Goal: Transaction & Acquisition: Purchase product/service

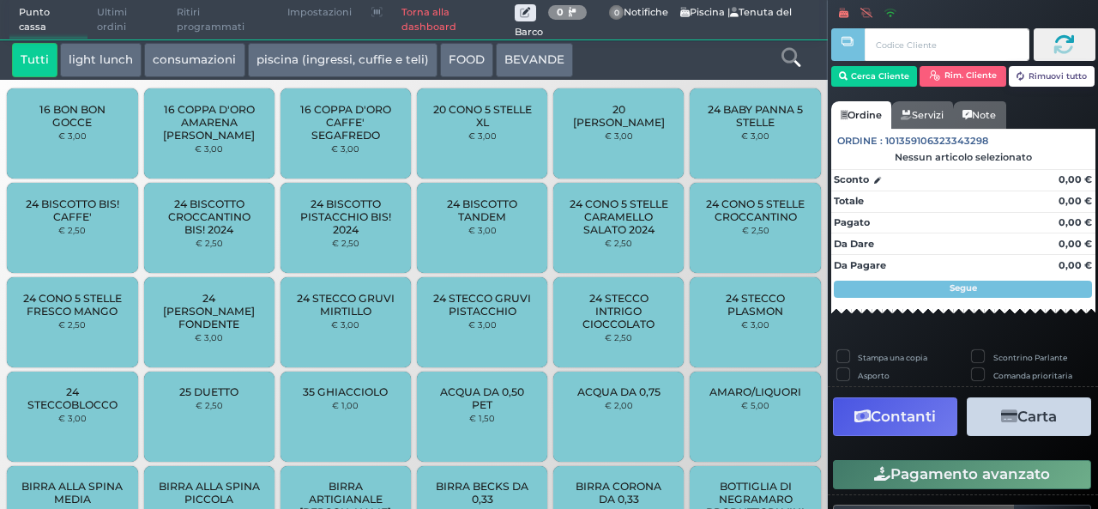
click at [111, 35] on span "Ultimi ordini" at bounding box center [128, 20] width 80 height 39
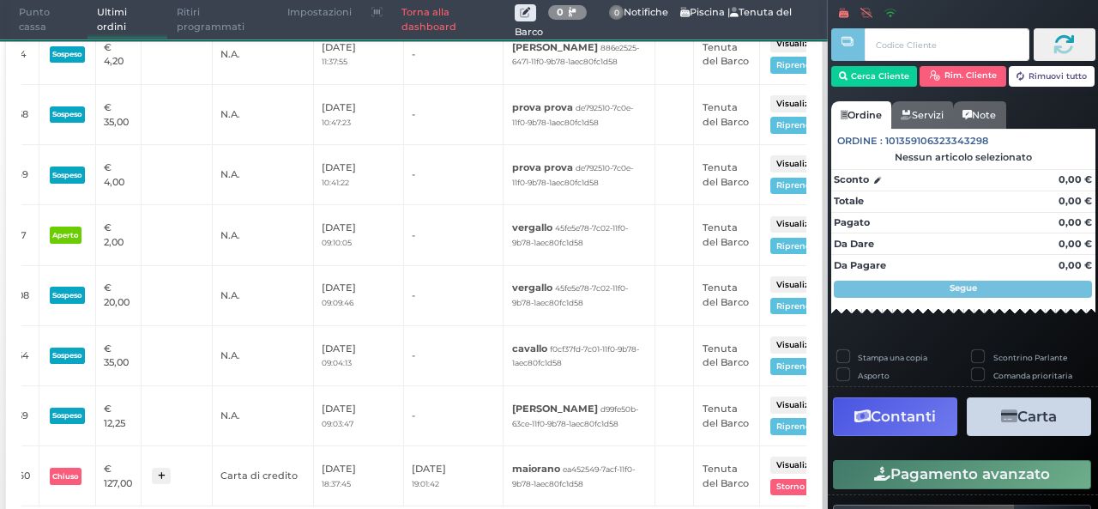
scroll to position [425, 0]
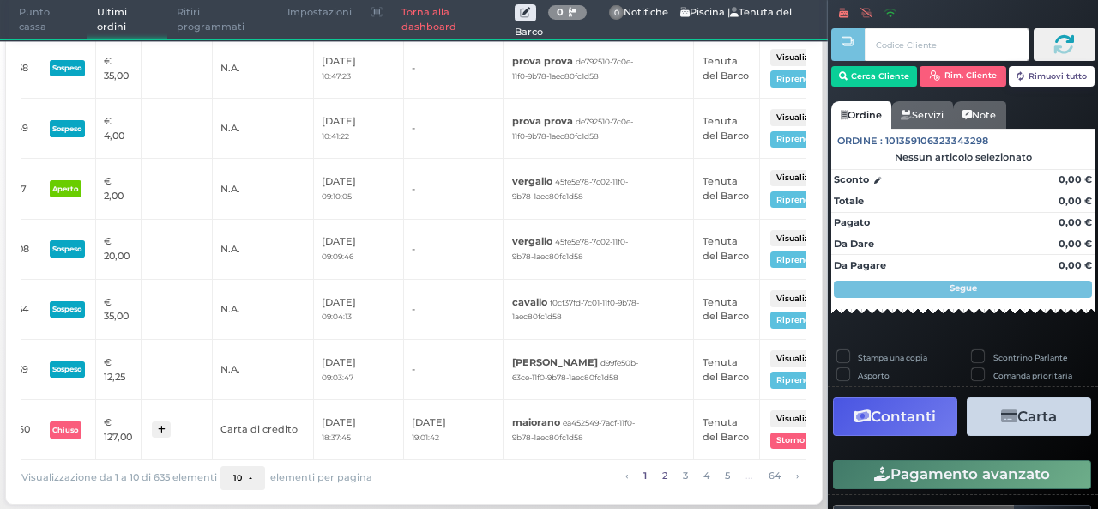
click at [657, 469] on link "2" at bounding box center [664, 475] width 15 height 19
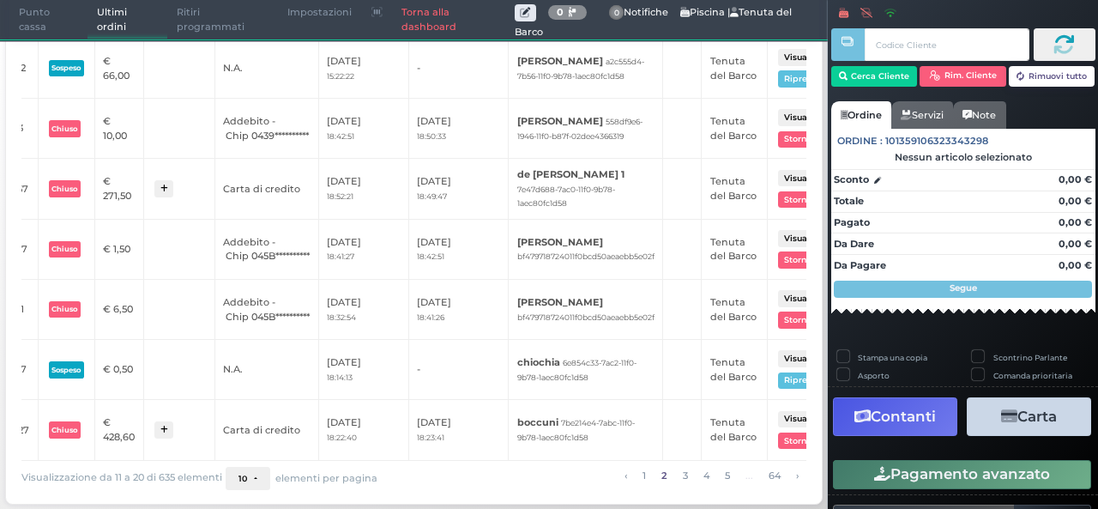
click at [681, 480] on li "3" at bounding box center [685, 476] width 21 height 19
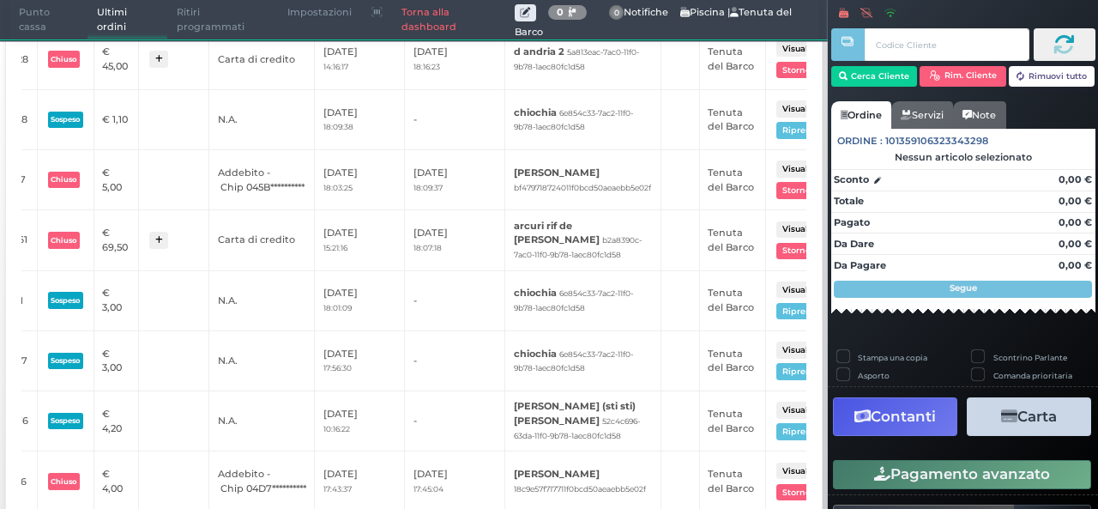
scroll to position [0, 0]
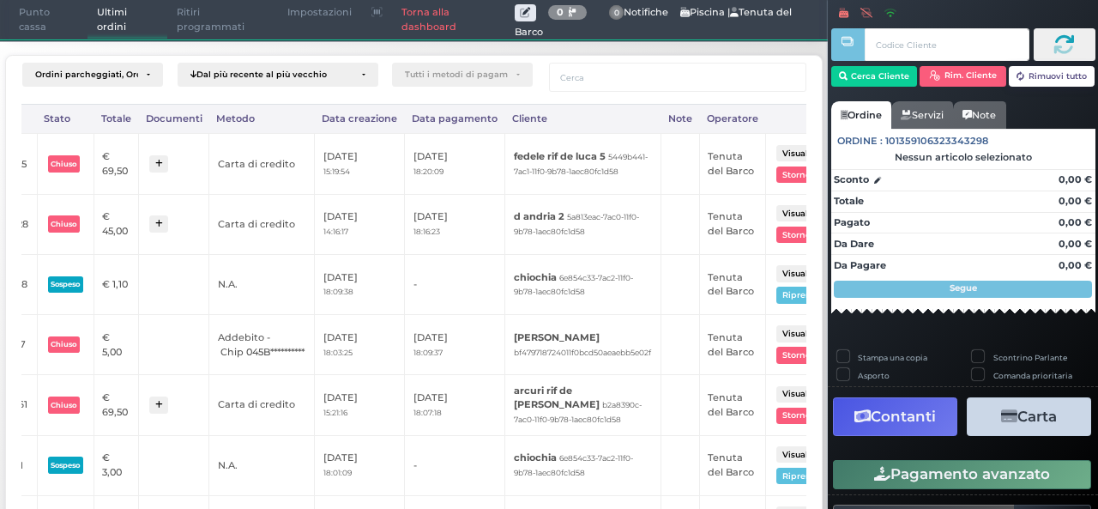
click at [38, 21] on span "Punto cassa" at bounding box center [48, 20] width 79 height 39
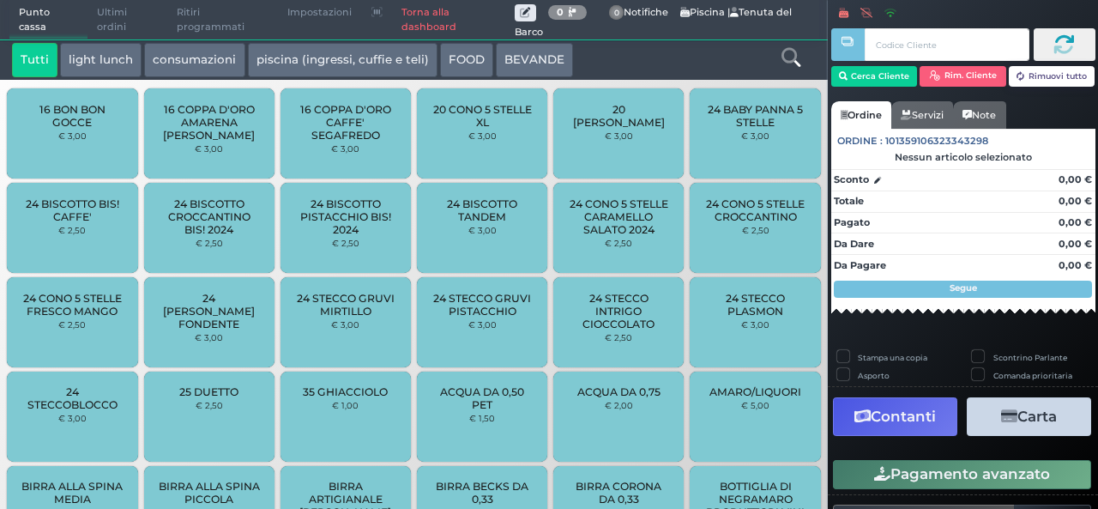
drag, startPoint x: 9, startPoint y: 19, endPoint x: 664, endPoint y: 52, distance: 656.3
click at [664, 52] on div "Tutti light lunch consumazioni piscina (ingressi, cuffie e teli) FOOD BEVANDE" at bounding box center [379, 60] width 753 height 34
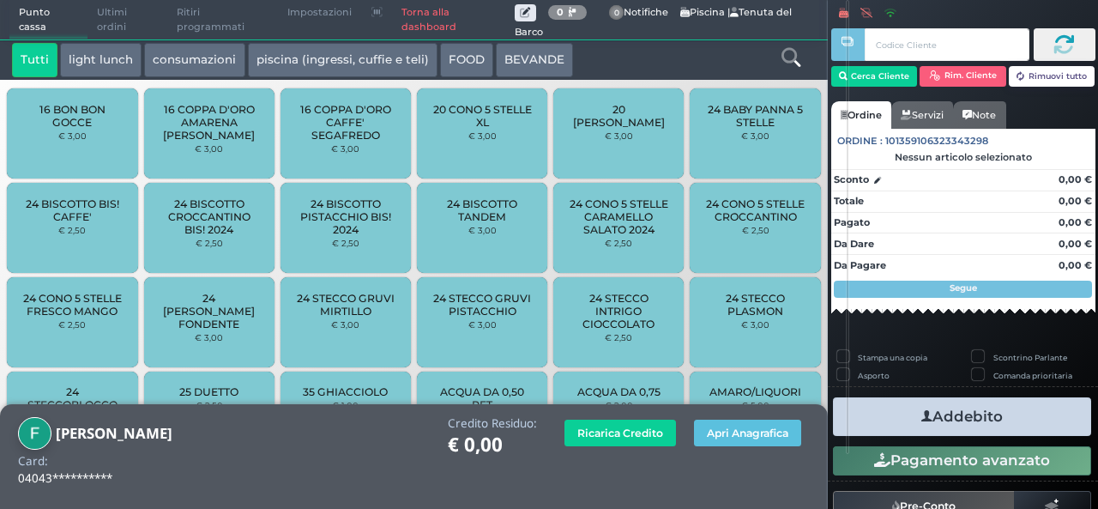
click at [795, 65] on icon at bounding box center [791, 57] width 19 height 19
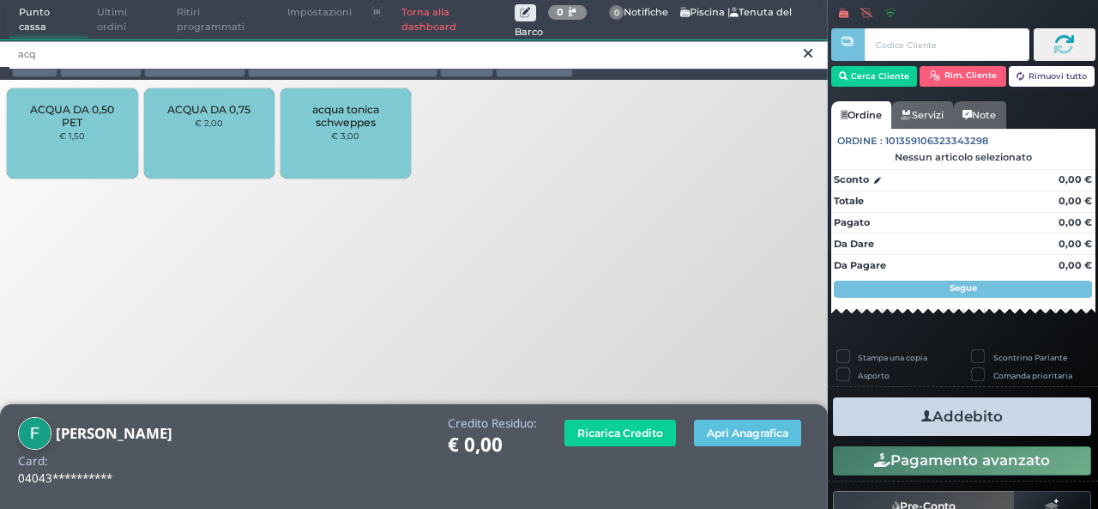
type input "acq"
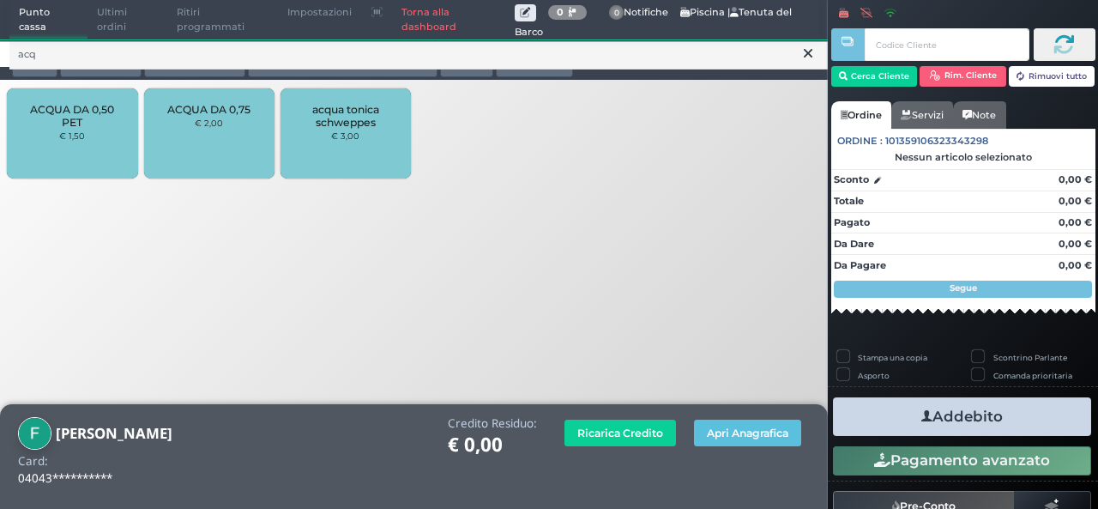
click at [91, 97] on div "ACQUA DA 0,50 PET € 1,50" at bounding box center [72, 133] width 130 height 90
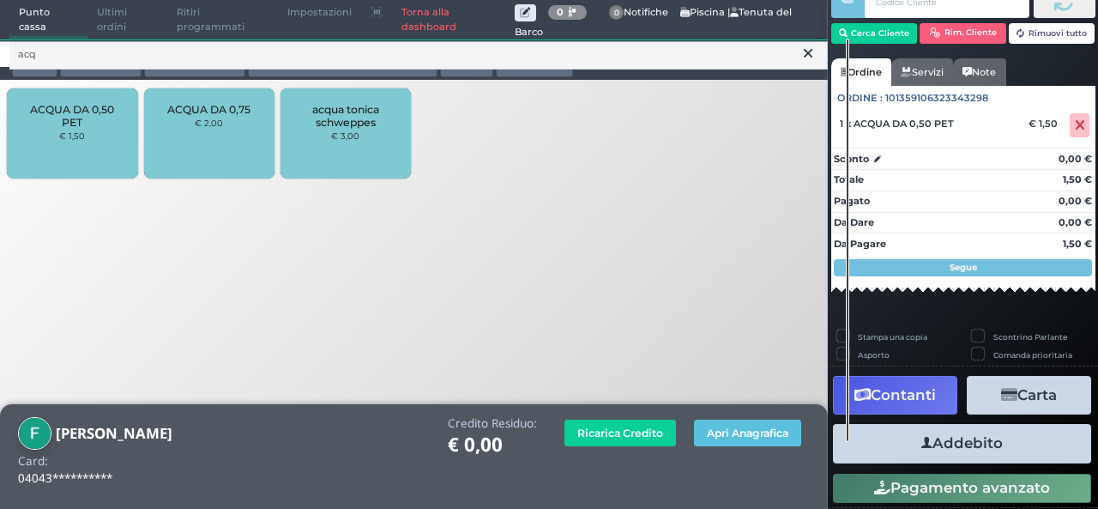
scroll to position [69, 0]
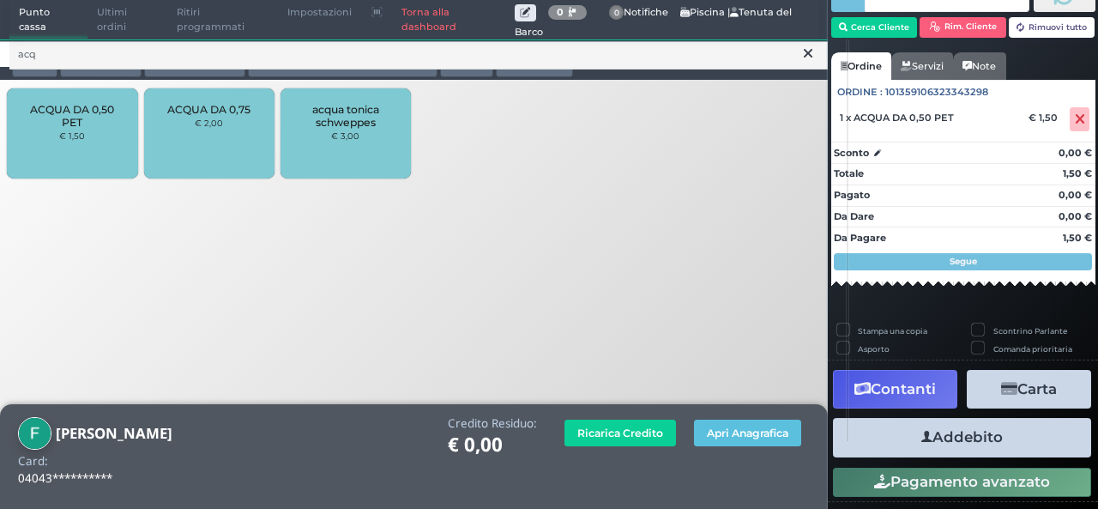
click at [937, 441] on button "Addebito" at bounding box center [962, 437] width 258 height 39
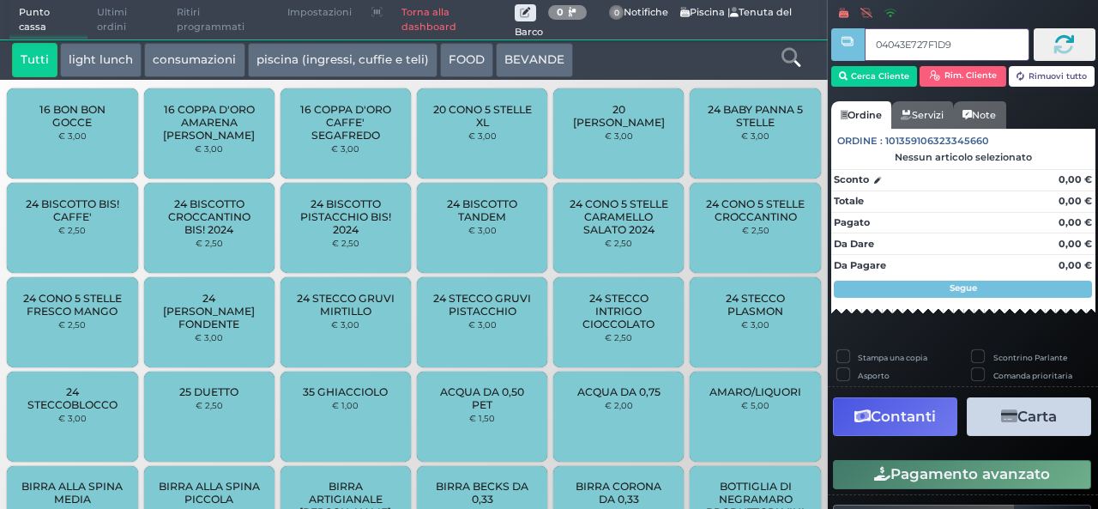
type input "04043E727F1D95"
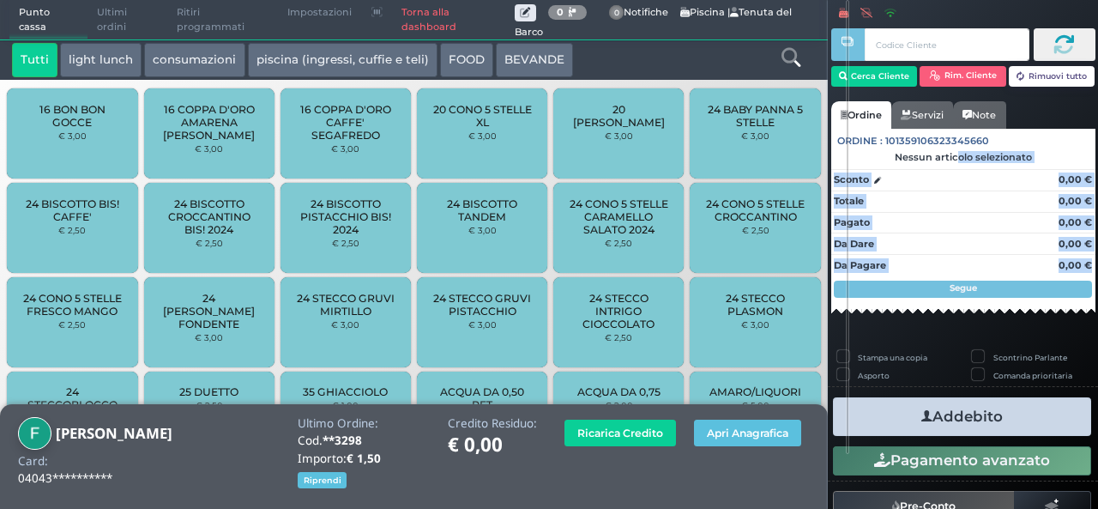
drag, startPoint x: 899, startPoint y: 155, endPoint x: 1097, endPoint y: 258, distance: 223.3
click at [1097, 258] on div "Cerca Cliente Rim. Cliente Rimuovi tutto CLIENTE SELEZIONATO Cliente: federica …" at bounding box center [963, 254] width 270 height 509
click at [789, 56] on icon at bounding box center [791, 57] width 19 height 19
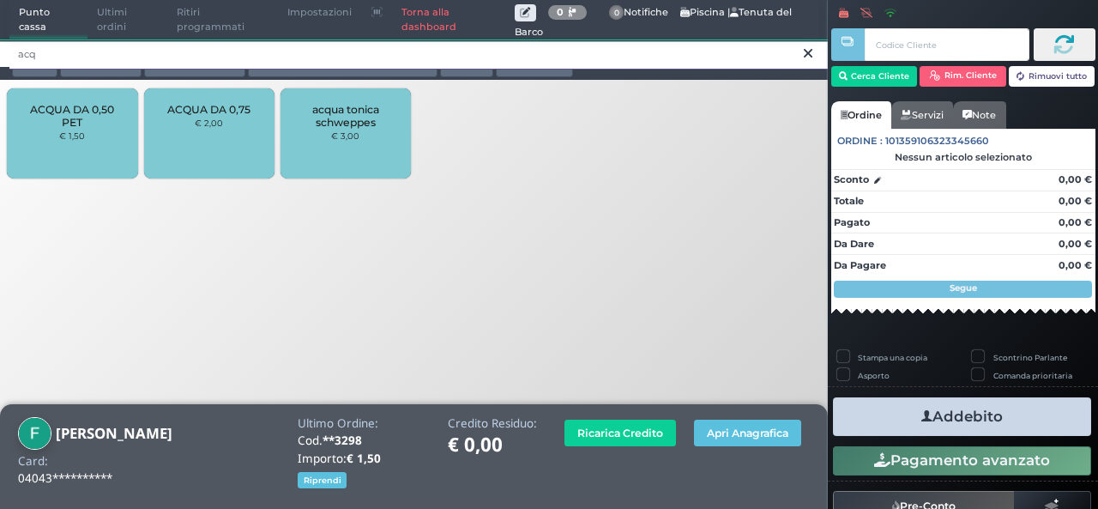
type input "acq"
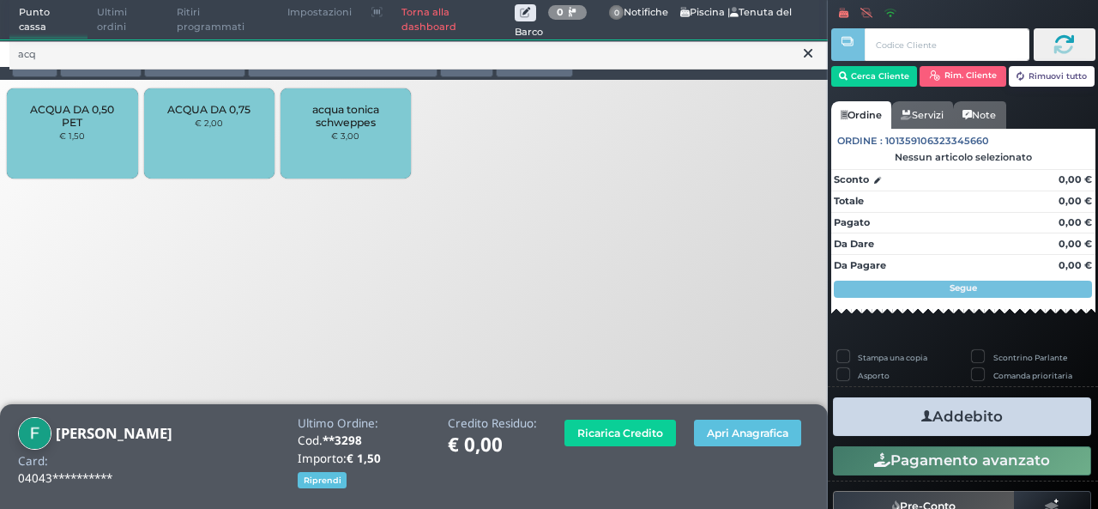
click at [75, 166] on div "ACQUA DA 0,50 PET € 1,50" at bounding box center [72, 133] width 130 height 90
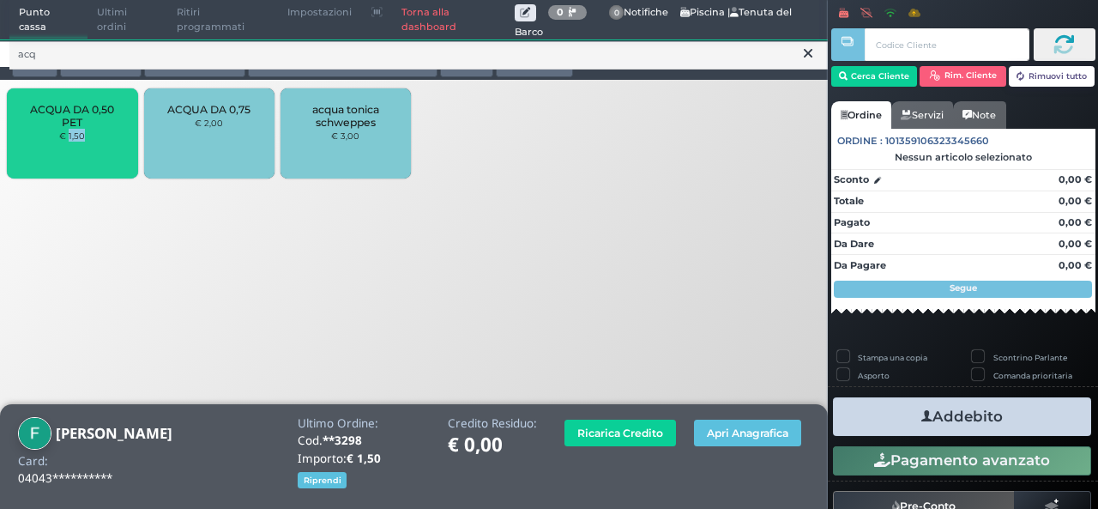
click at [75, 166] on div "ACQUA DA 0,50 PET € 1,50" at bounding box center [72, 133] width 130 height 90
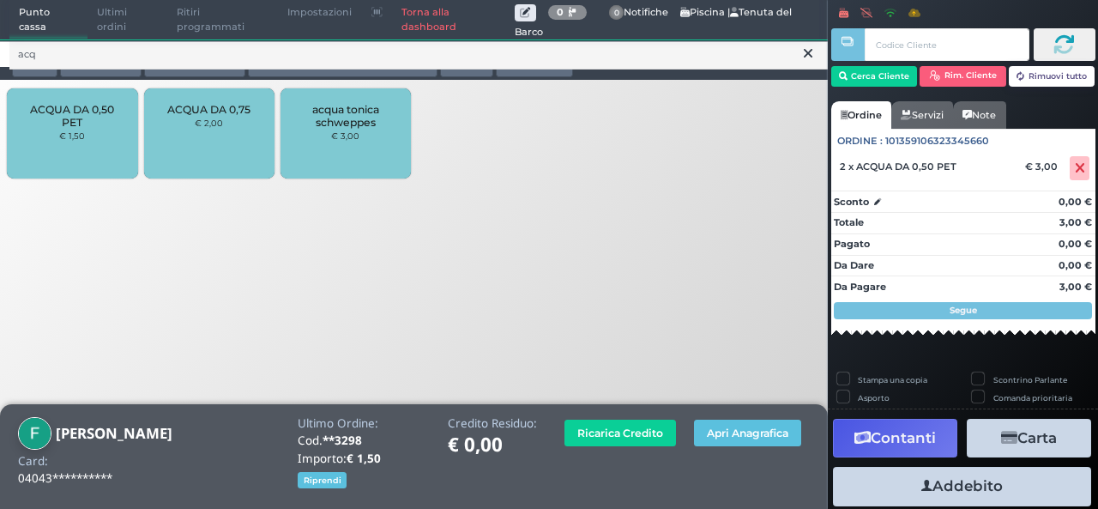
click at [75, 124] on span "ACQUA DA 0,50 PET" at bounding box center [72, 116] width 102 height 26
click at [88, 121] on span "ACQUA DA 0,50 PET" at bounding box center [72, 116] width 102 height 26
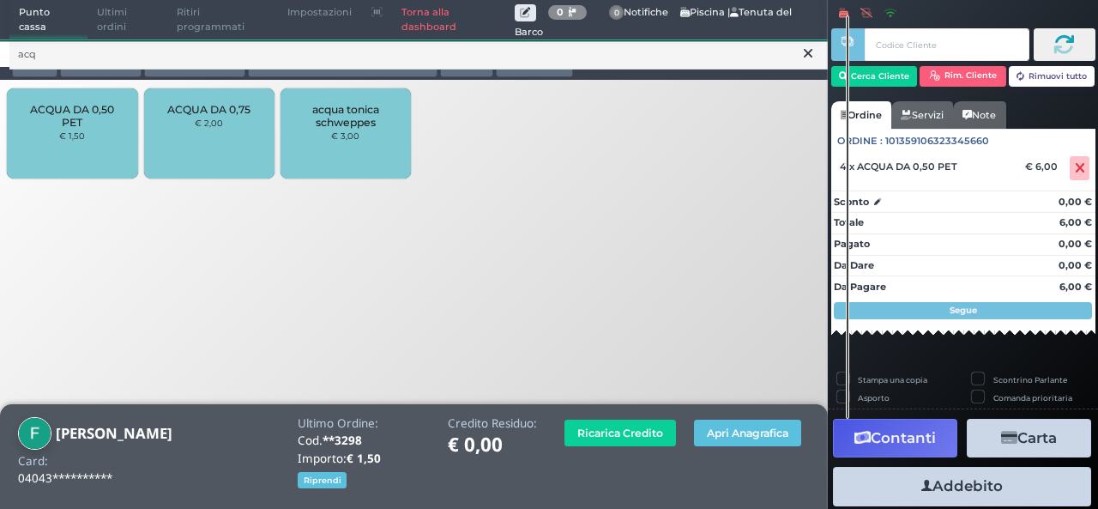
scroll to position [33, 0]
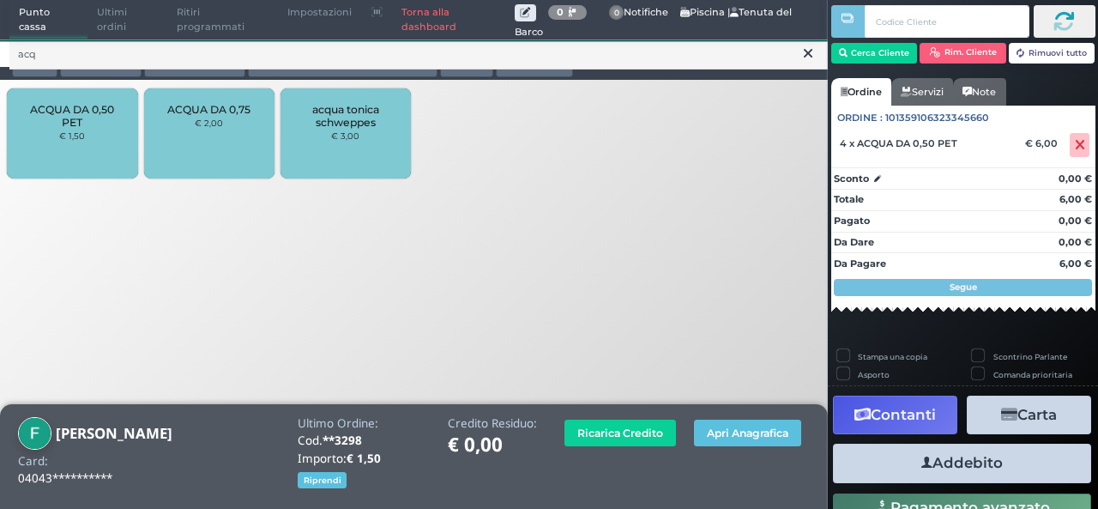
click at [921, 461] on icon "button" at bounding box center [926, 463] width 11 height 18
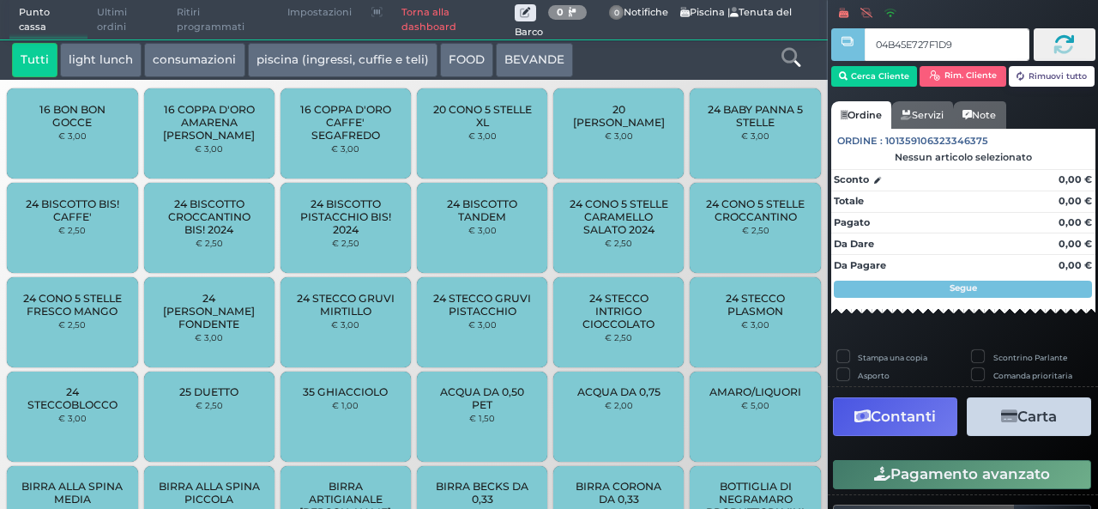
type input "04B45E727F1D90"
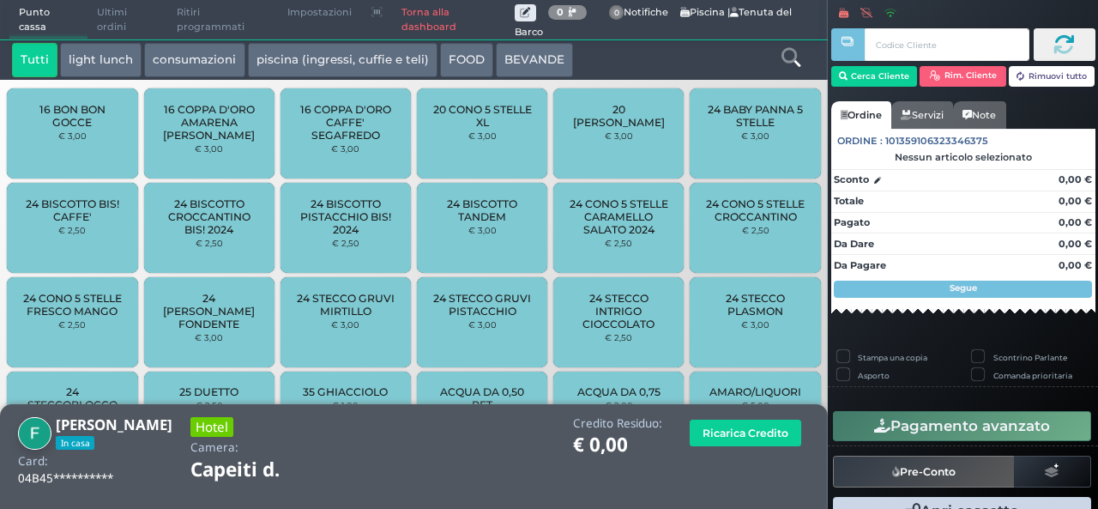
click at [788, 68] on link at bounding box center [791, 55] width 19 height 25
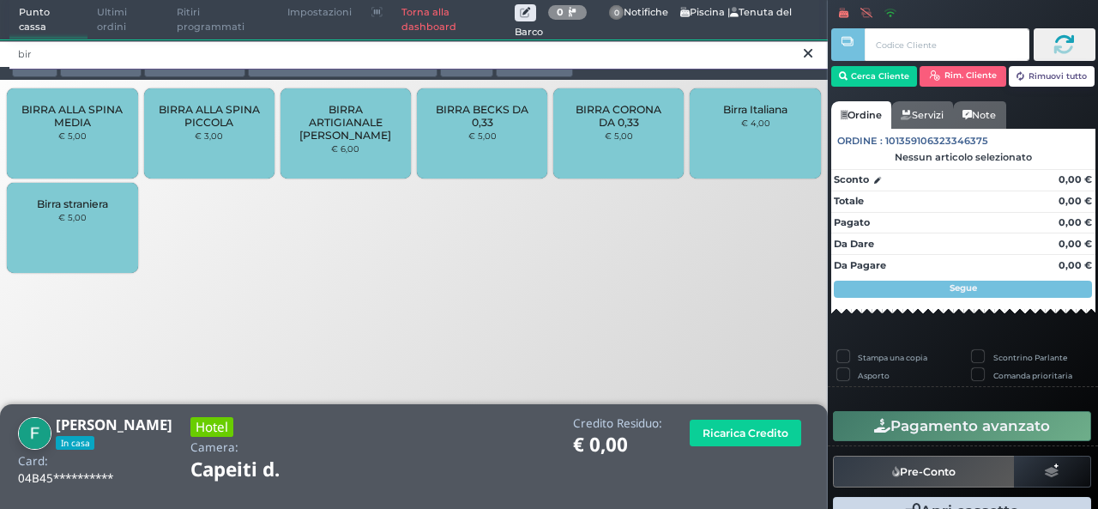
type input "bir"
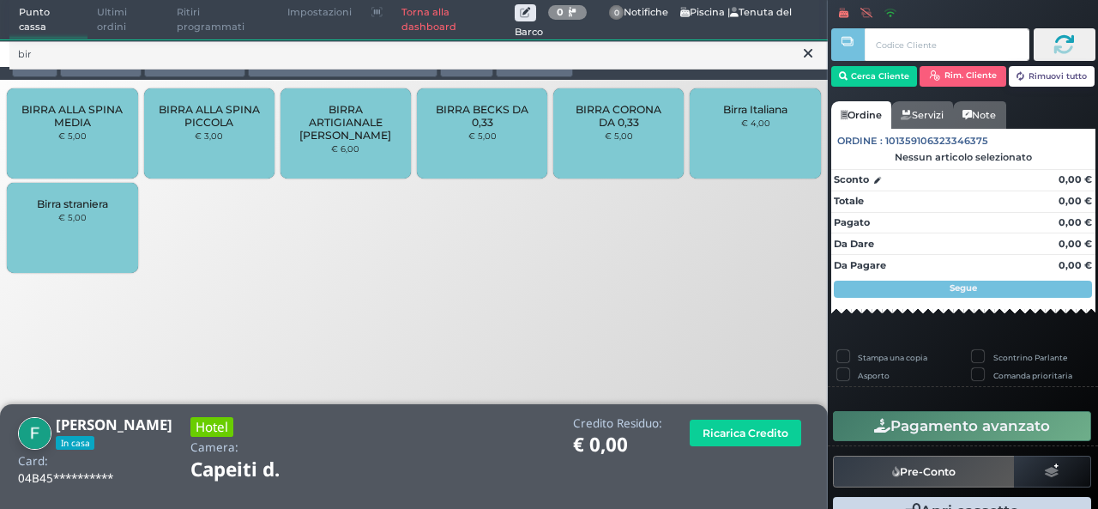
click at [605, 163] on div "BIRRA CORONA DA 0,33 € 5,00" at bounding box center [618, 133] width 130 height 90
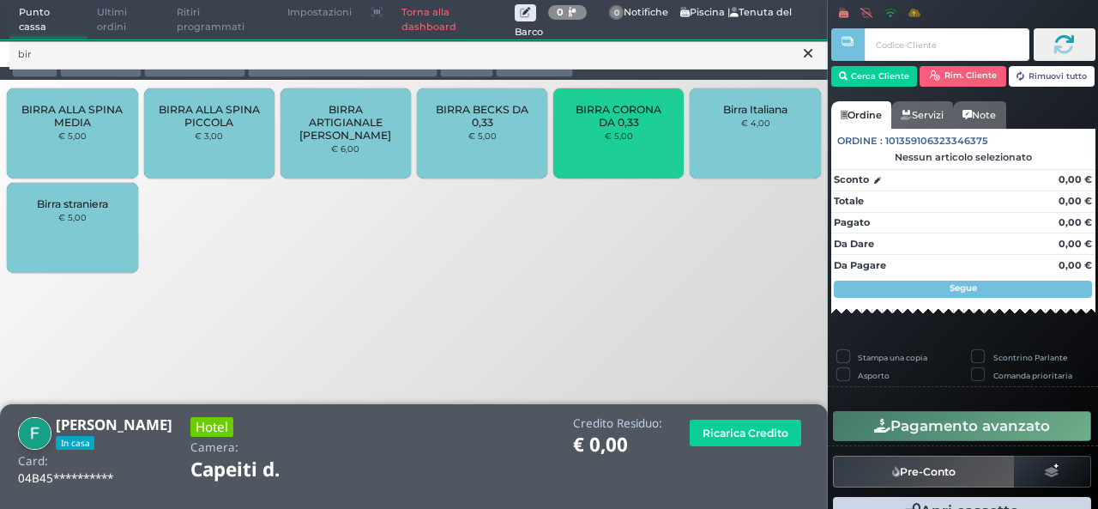
click at [602, 149] on div "BIRRA CORONA DA 0,33 € 5,00" at bounding box center [618, 133] width 130 height 90
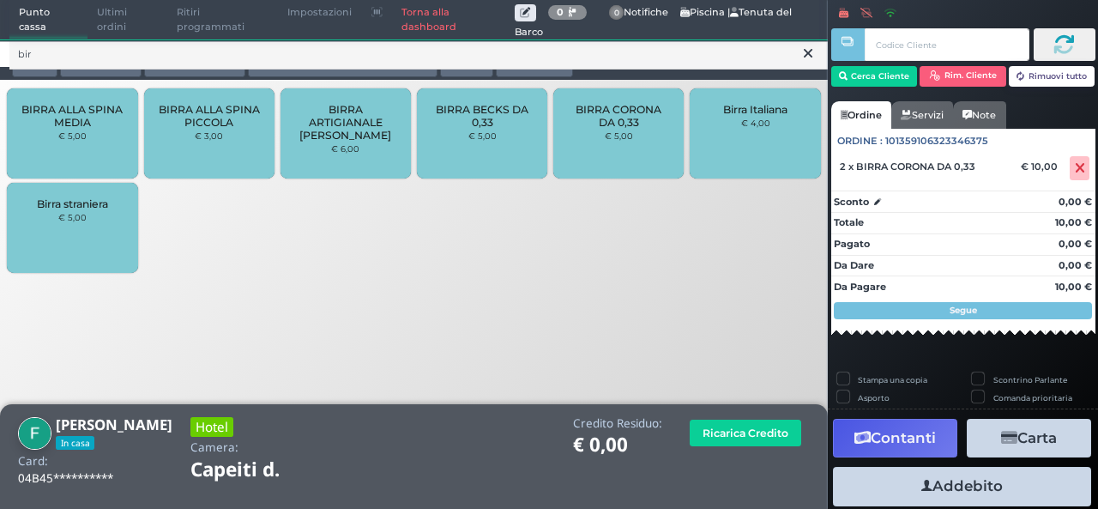
click at [599, 147] on div "BIRRA CORONA DA 0,33 € 5,00" at bounding box center [618, 133] width 130 height 90
click at [1001, 493] on button "Addebito" at bounding box center [962, 486] width 258 height 39
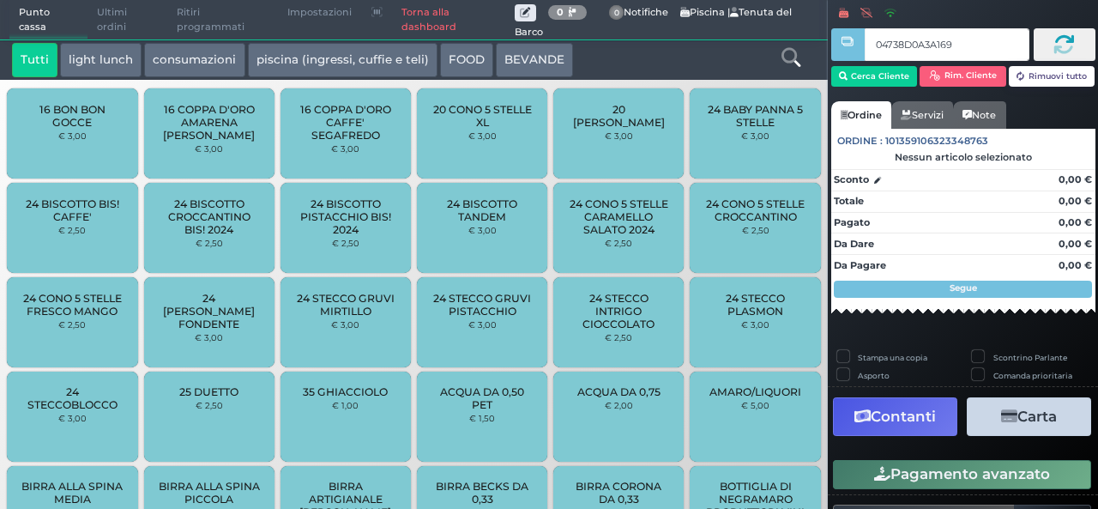
type input "04738D0A3A1695"
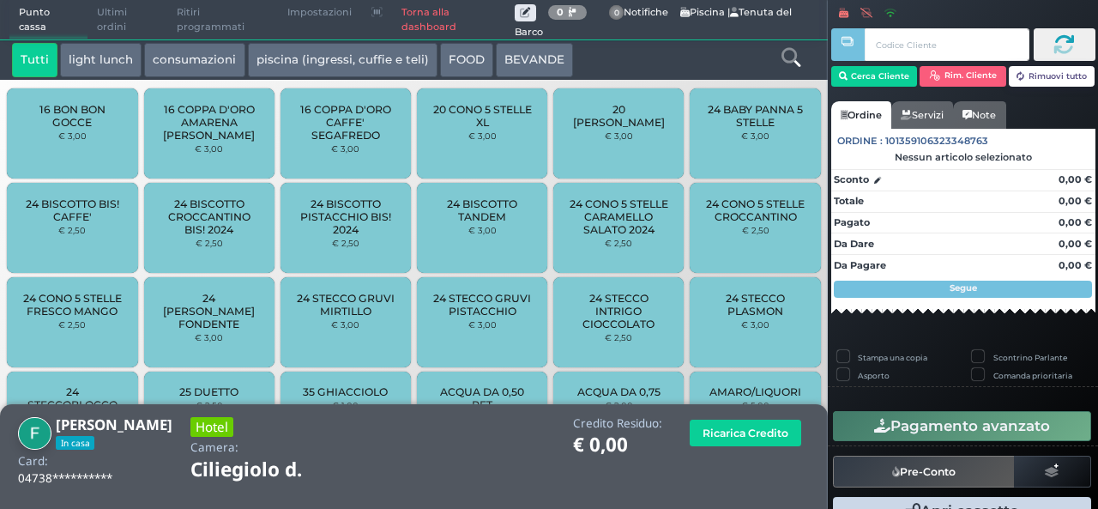
click at [784, 59] on icon at bounding box center [791, 57] width 19 height 19
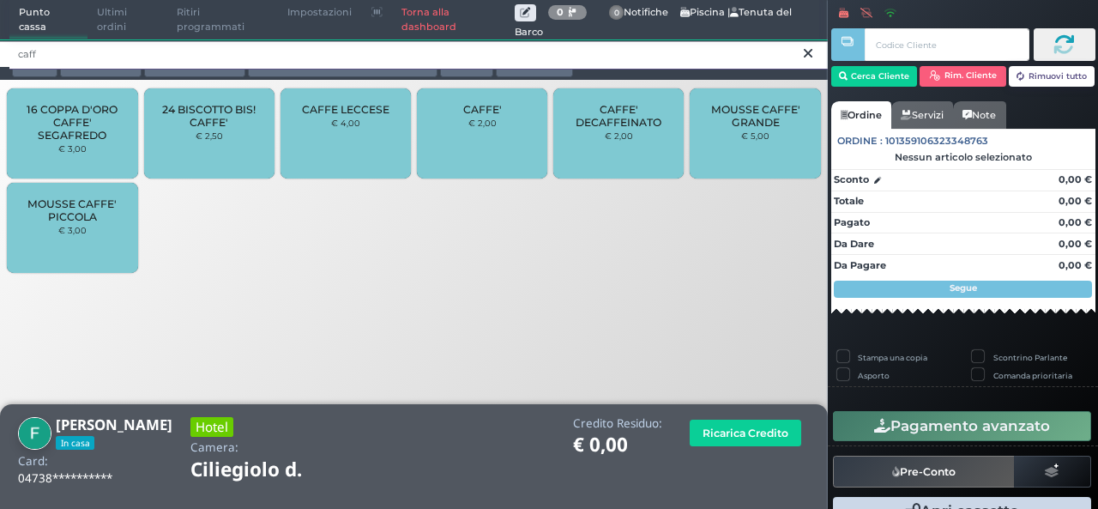
type input "caff"
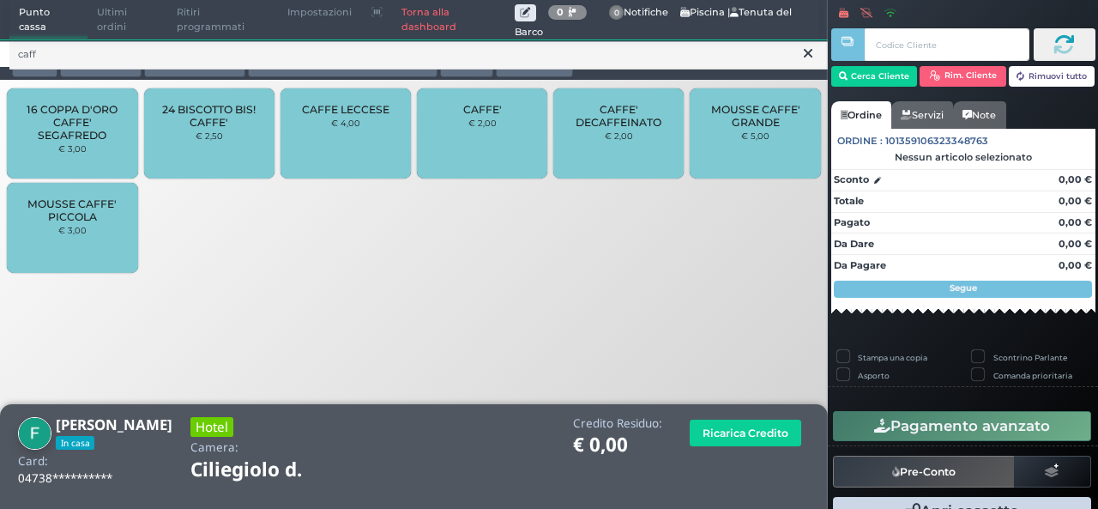
click at [498, 152] on div "CAFFE' € 2,00" at bounding box center [482, 133] width 130 height 90
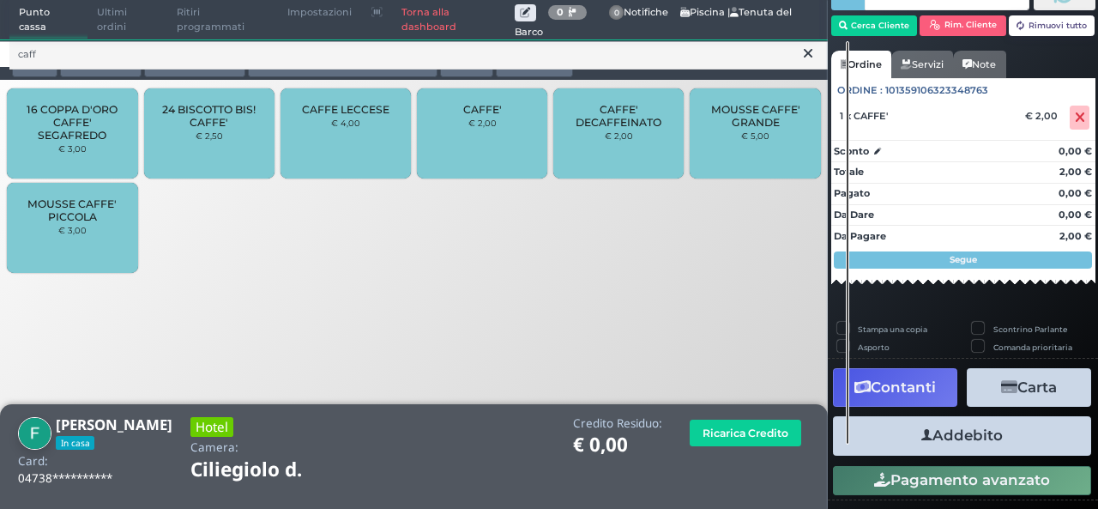
scroll to position [73, 0]
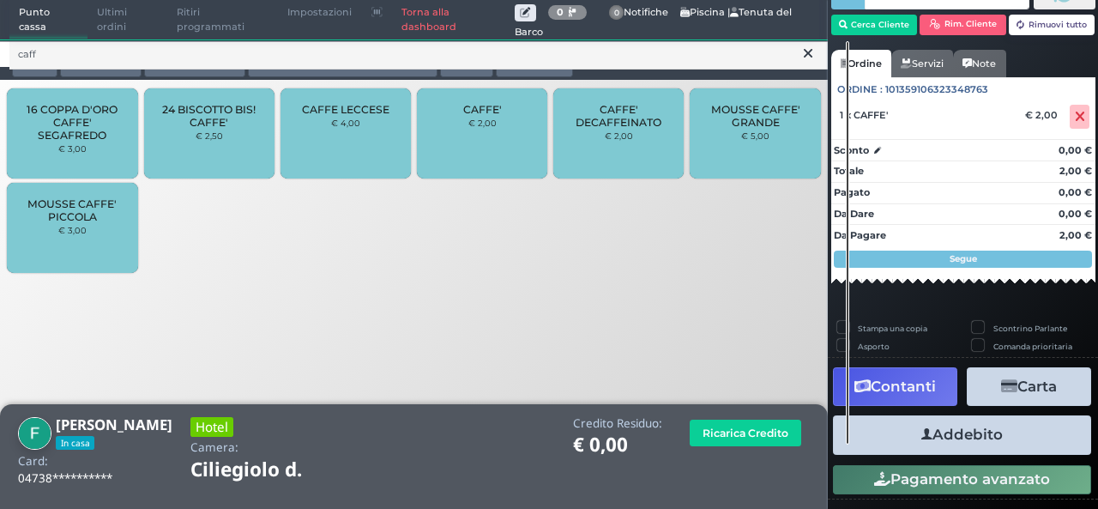
click at [1017, 440] on button "Addebito" at bounding box center [962, 434] width 258 height 39
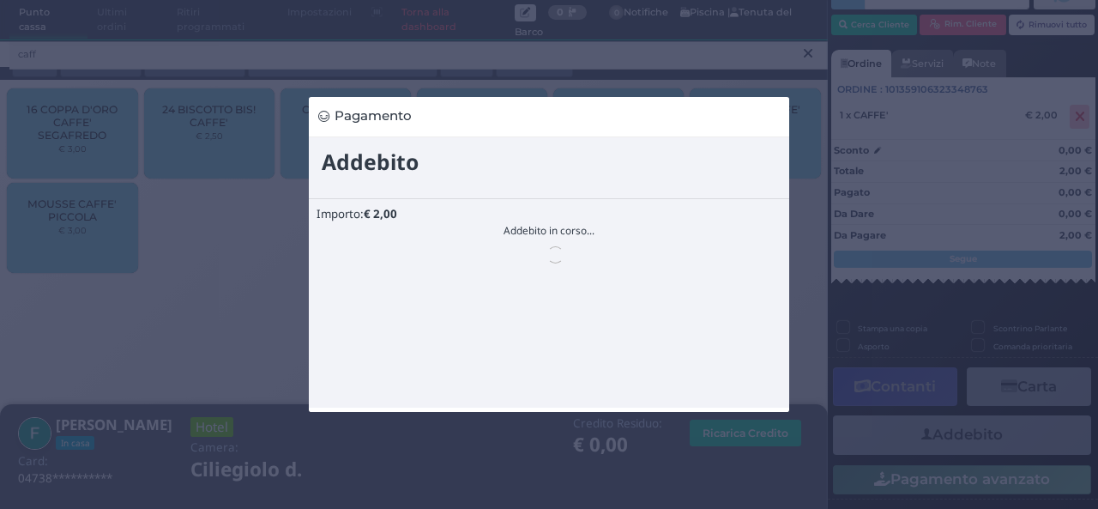
scroll to position [0, 0]
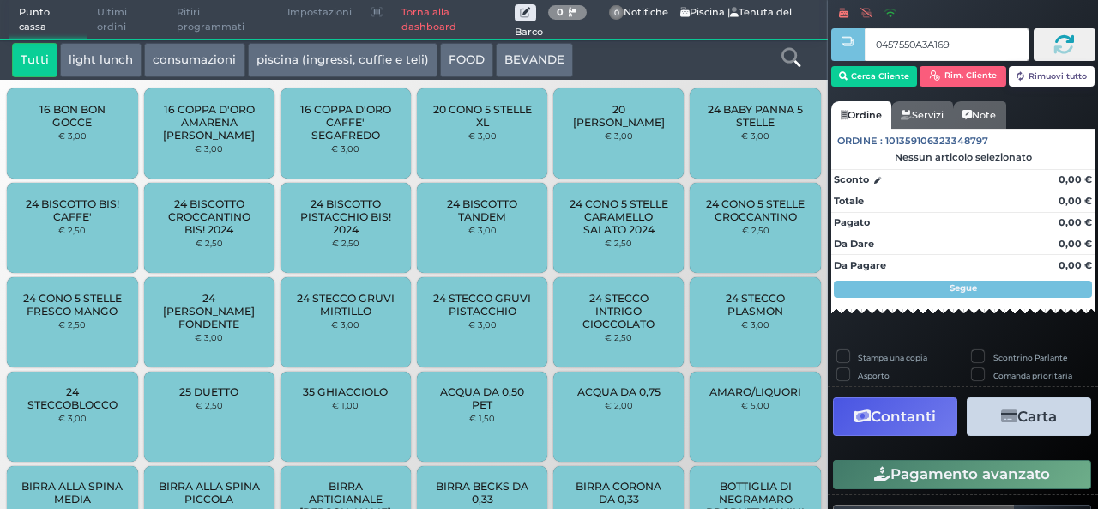
type input "0457550A3A1694"
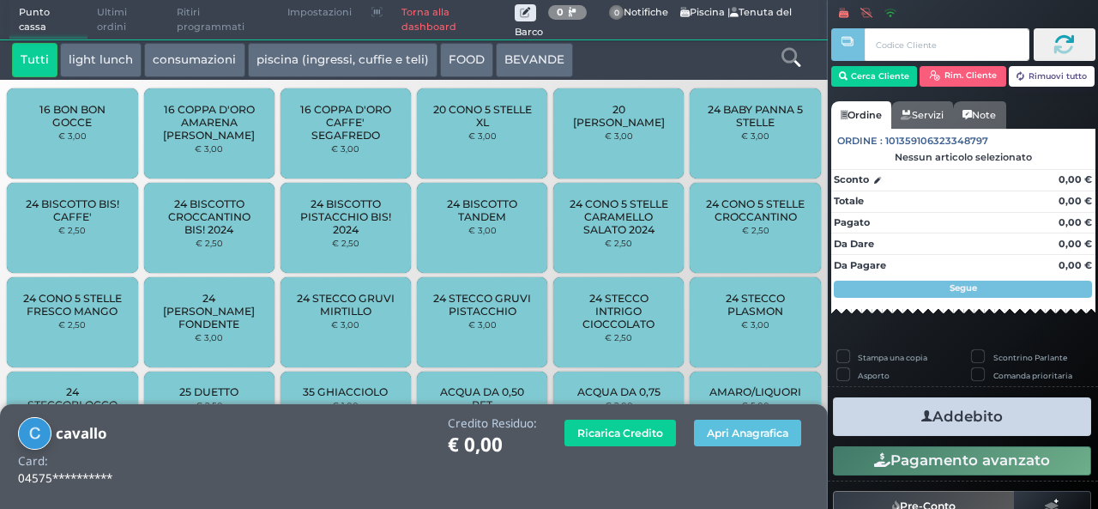
click at [112, 62] on button "light lunch" at bounding box center [100, 60] width 81 height 34
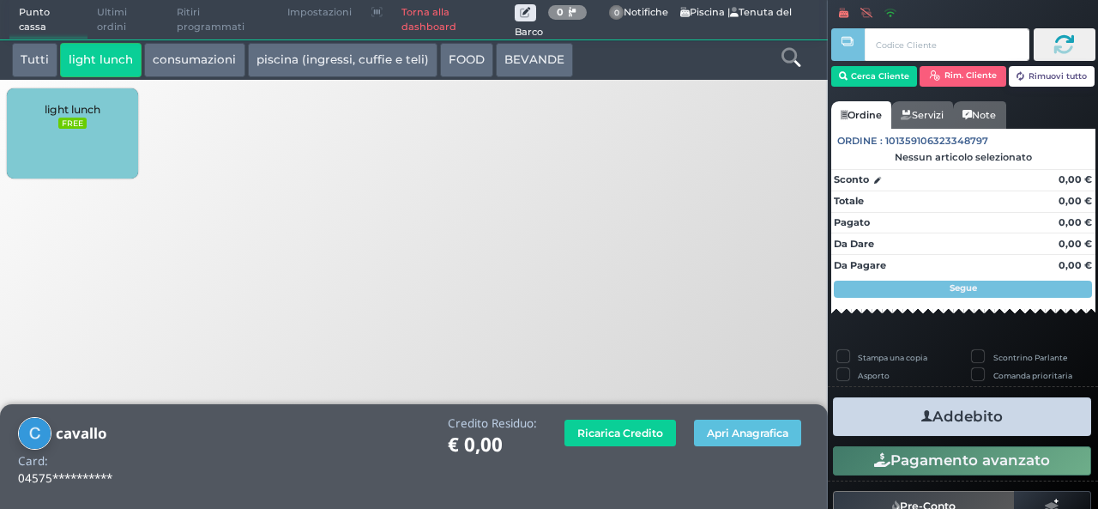
click at [98, 131] on div "light lunch FREE" at bounding box center [72, 133] width 130 height 90
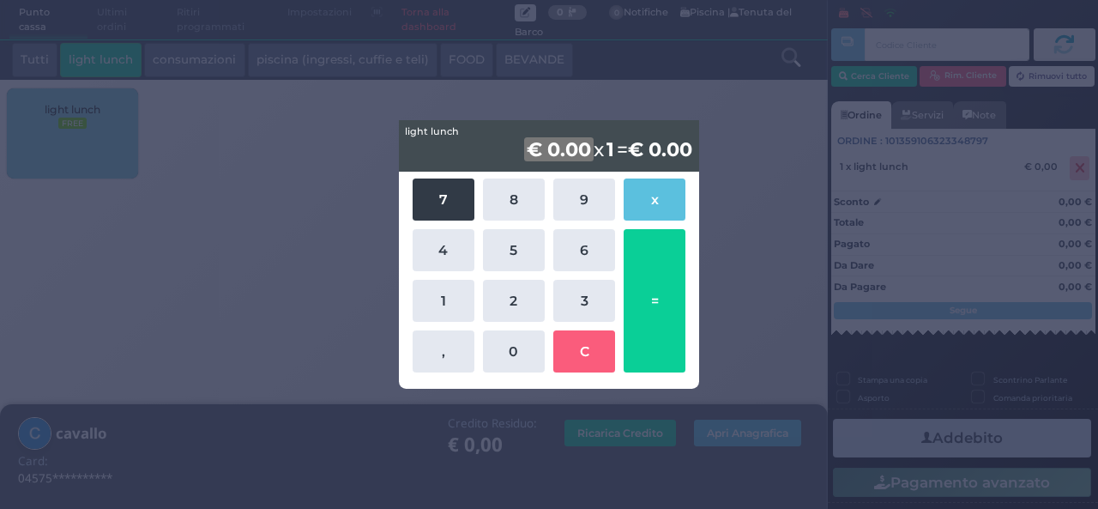
click at [450, 208] on button "7" at bounding box center [444, 199] width 62 height 42
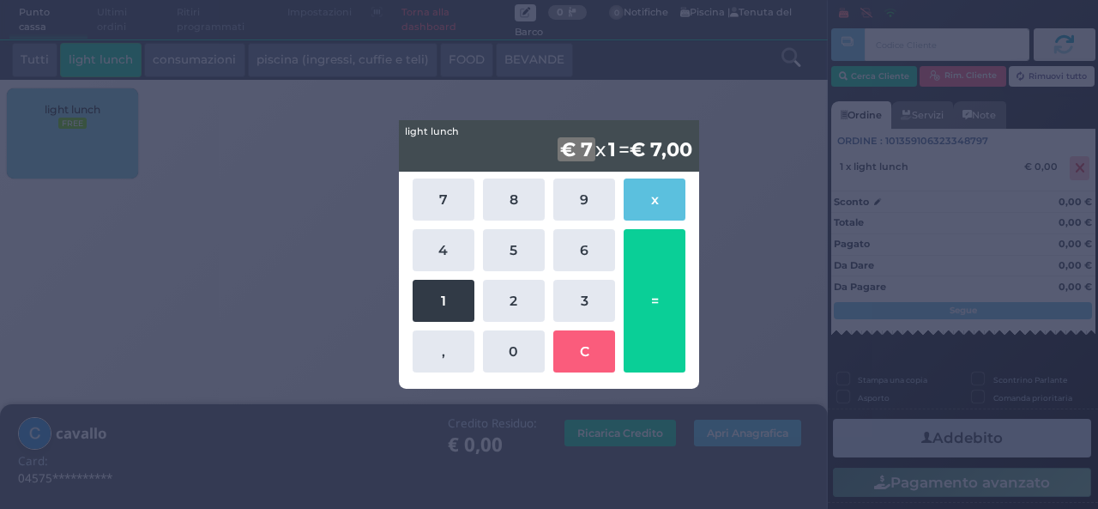
click at [436, 292] on button "1" at bounding box center [444, 301] width 62 height 42
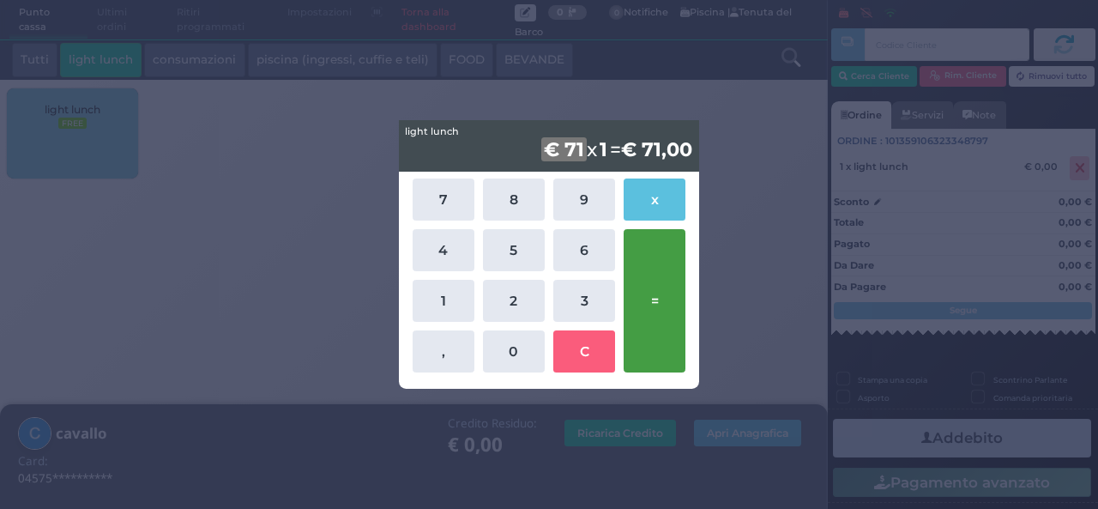
click at [661, 301] on button "=" at bounding box center [655, 300] width 62 height 143
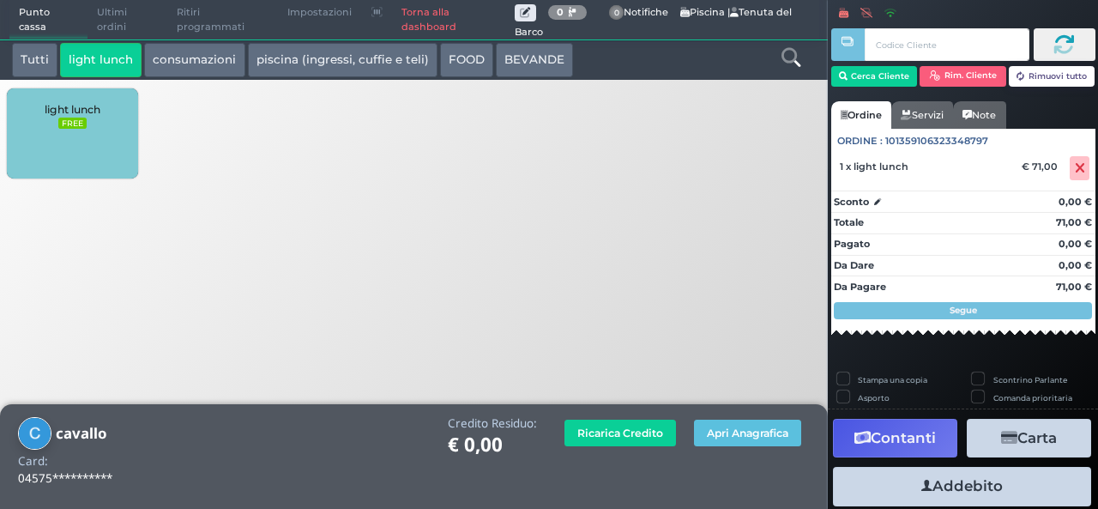
scroll to position [15, 0]
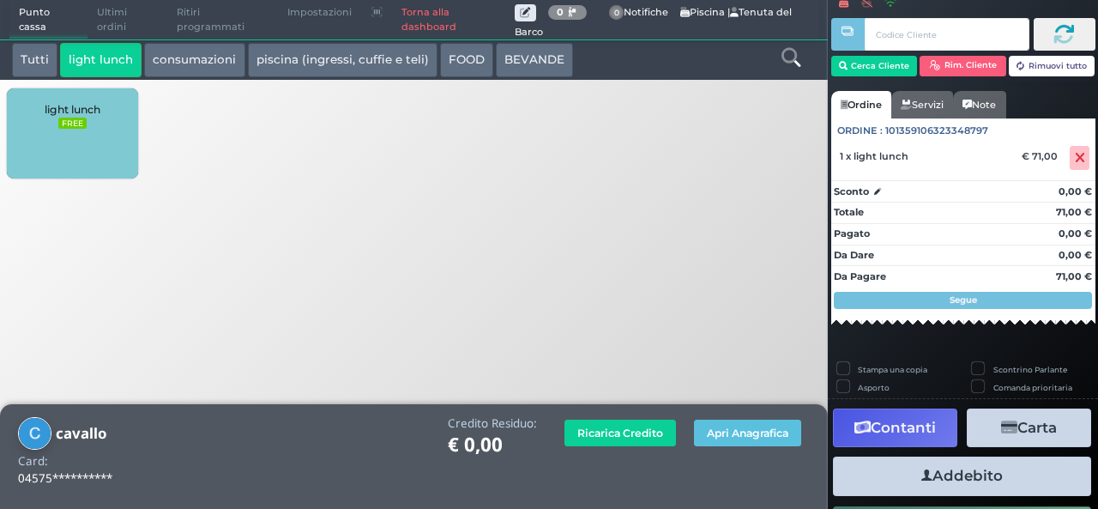
click at [921, 475] on icon "button" at bounding box center [926, 476] width 11 height 18
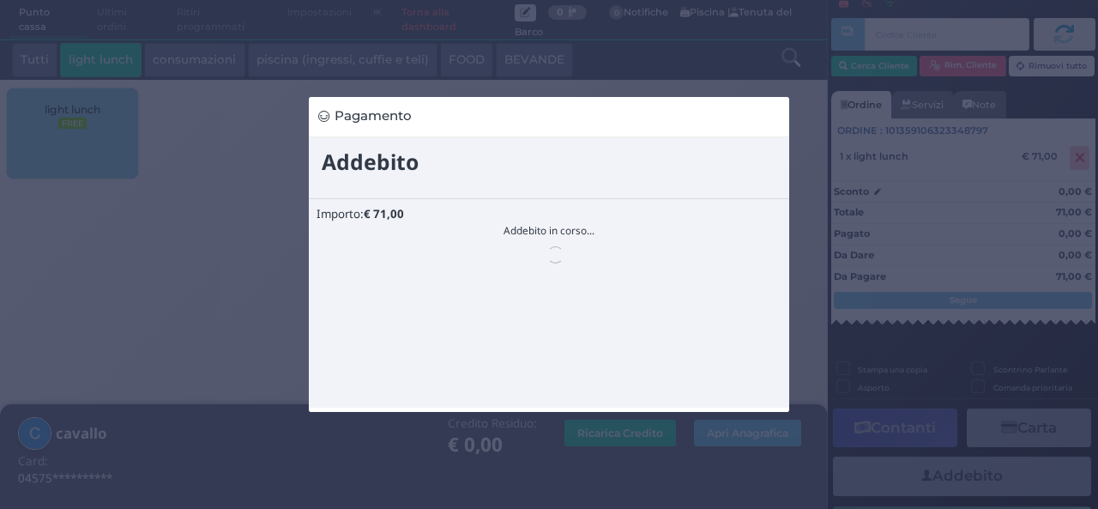
scroll to position [0, 0]
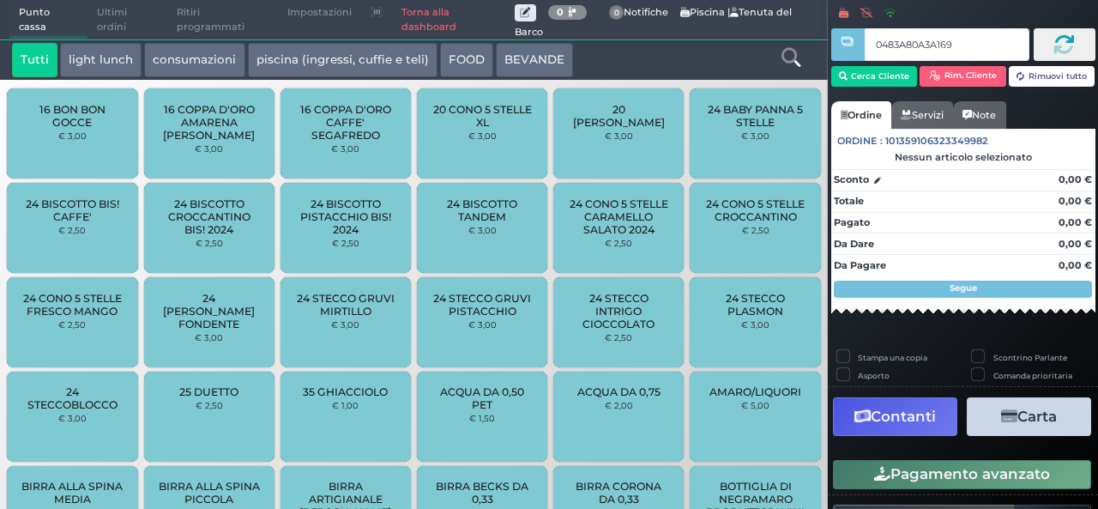
type input "0483A80A3A1691"
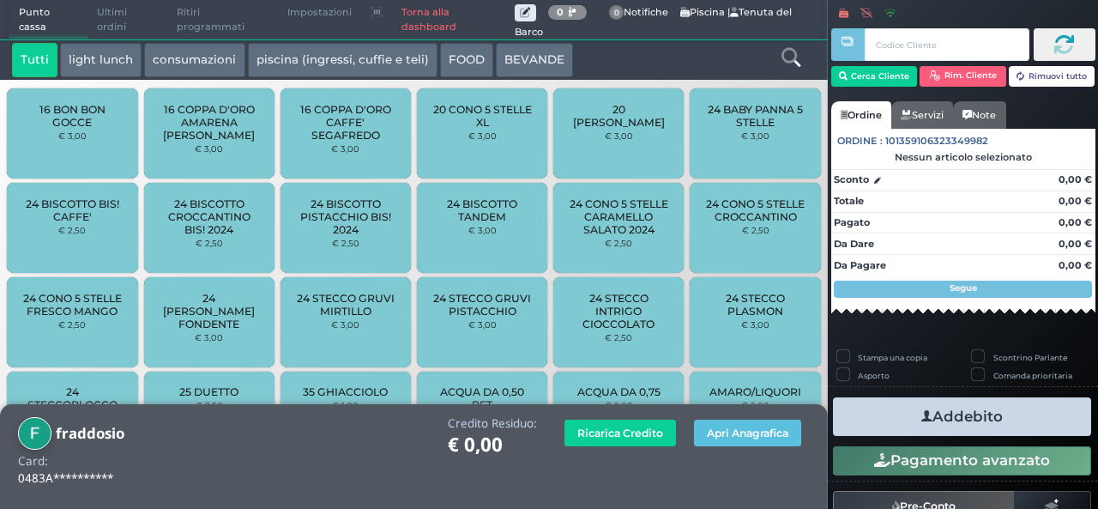
click at [100, 68] on button "light lunch" at bounding box center [100, 60] width 81 height 34
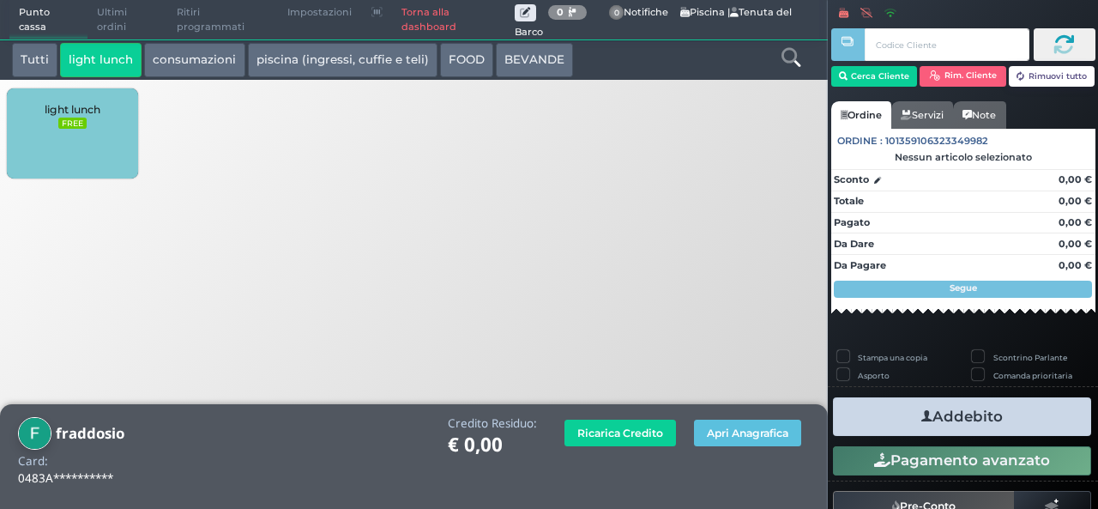
click at [70, 142] on div "light lunch FREE" at bounding box center [72, 133] width 130 height 90
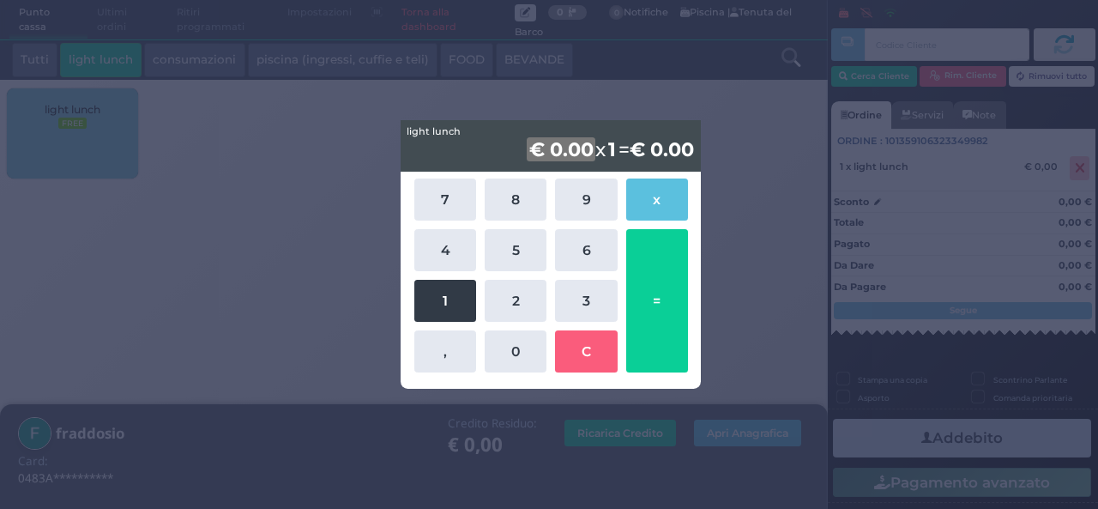
click at [441, 299] on button "1" at bounding box center [445, 301] width 62 height 42
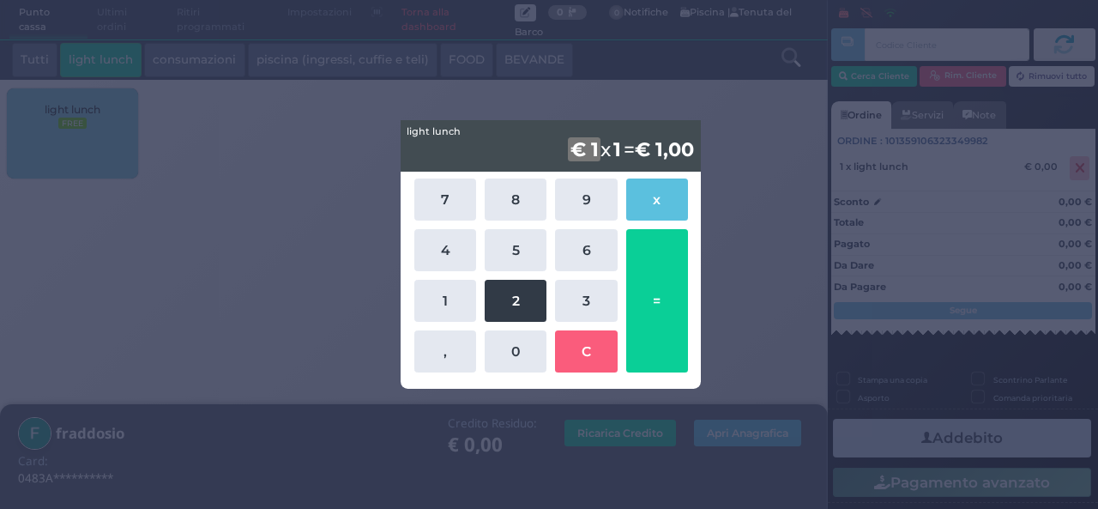
click at [528, 299] on button "2" at bounding box center [516, 301] width 62 height 42
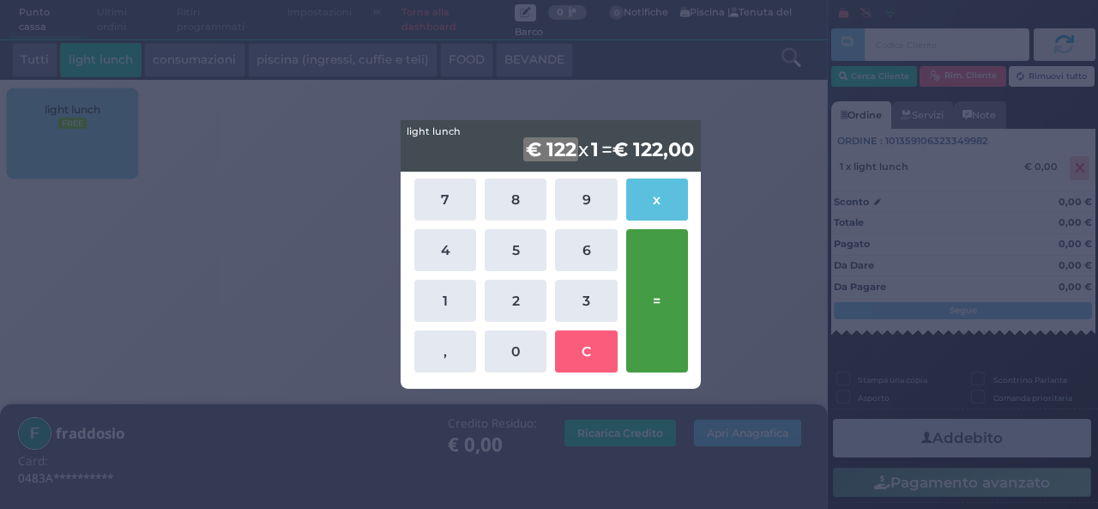
click at [666, 318] on button "=" at bounding box center [657, 300] width 62 height 143
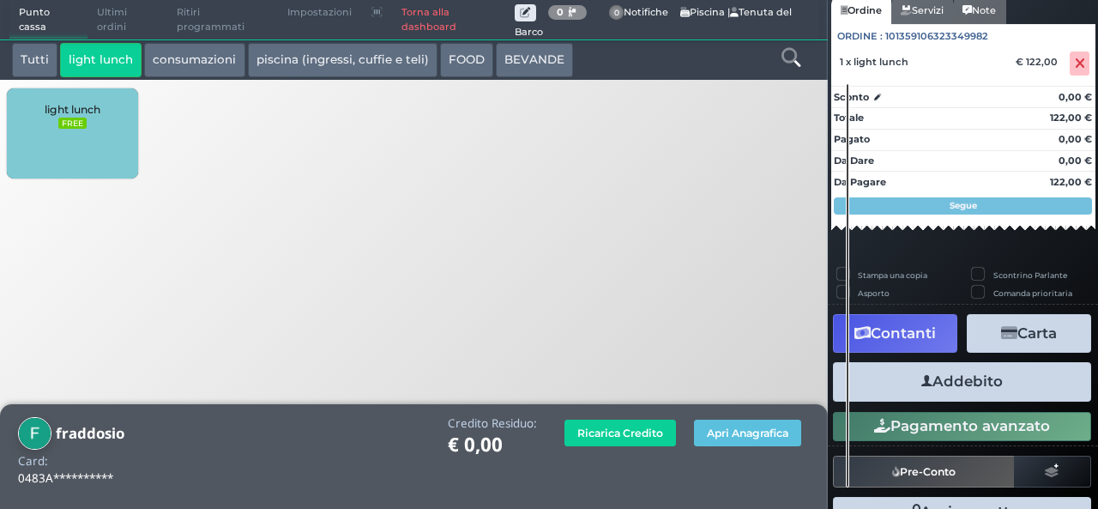
scroll to position [154, 0]
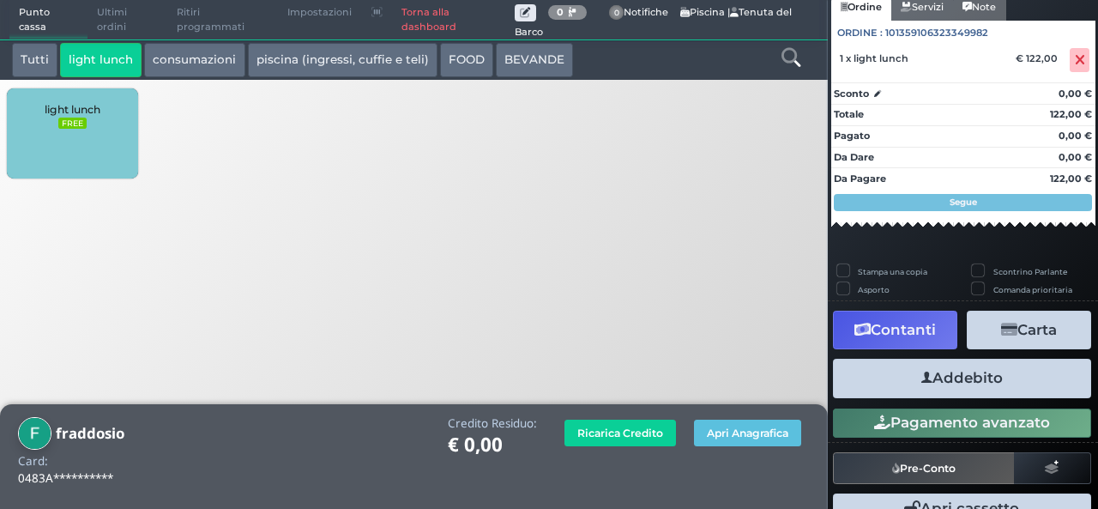
click at [954, 371] on button "Addebito" at bounding box center [962, 378] width 258 height 39
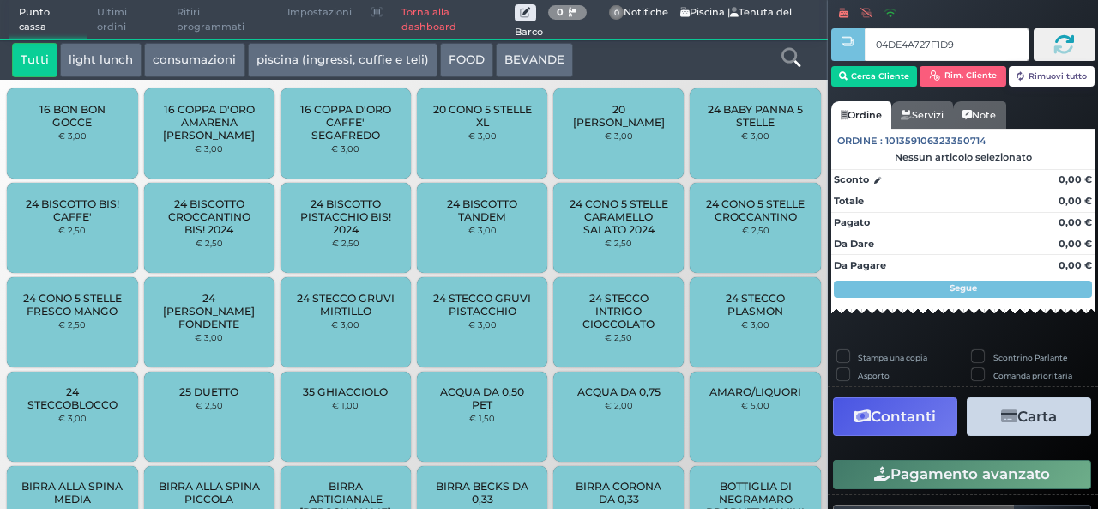
type input "04DE4A727F1D94"
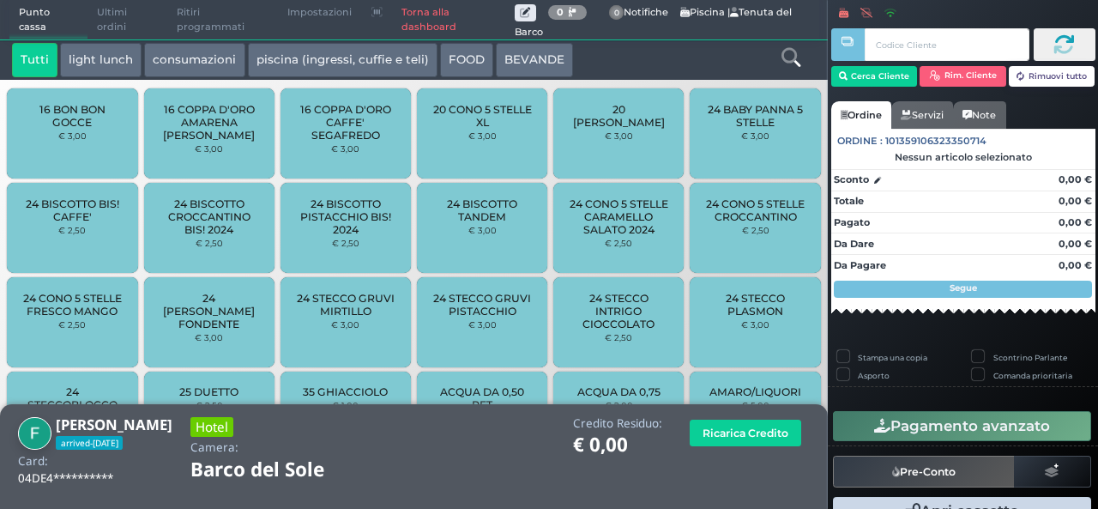
click at [108, 66] on button "light lunch" at bounding box center [100, 60] width 81 height 34
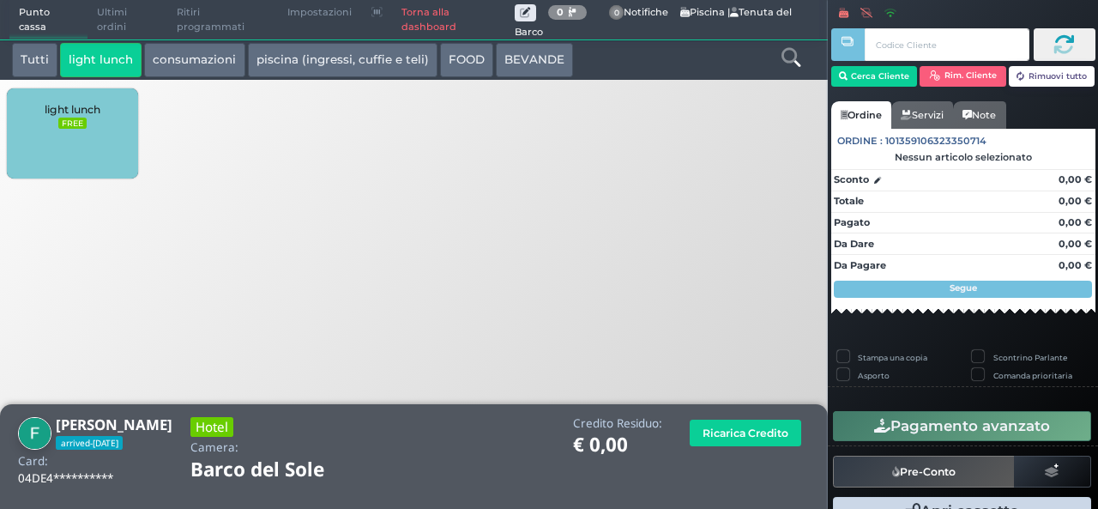
click at [72, 131] on div "light lunch FREE" at bounding box center [72, 133] width 130 height 90
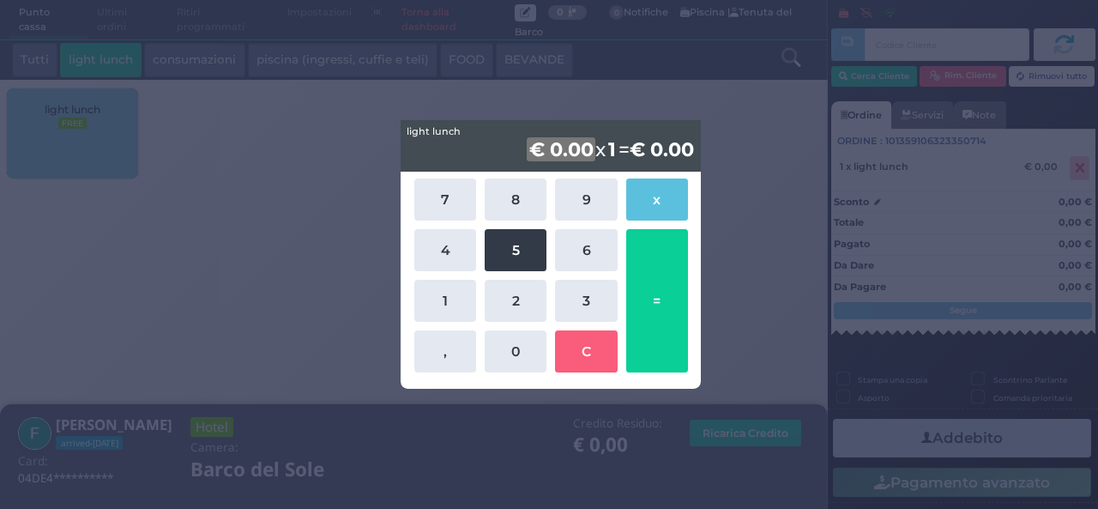
click at [522, 251] on button "5" at bounding box center [516, 250] width 62 height 42
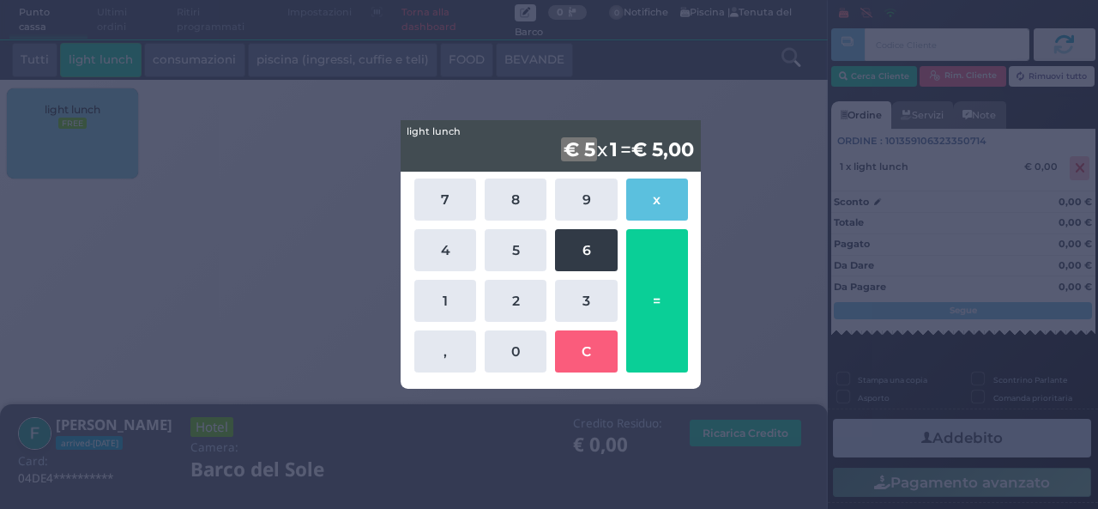
click at [580, 249] on button "6" at bounding box center [586, 250] width 62 height 42
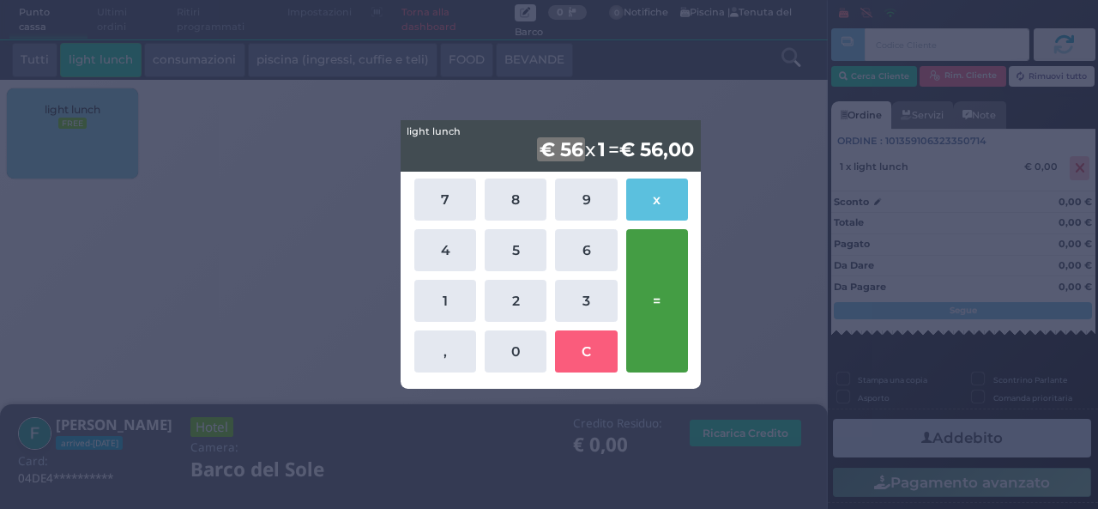
click at [667, 286] on button "=" at bounding box center [657, 300] width 62 height 143
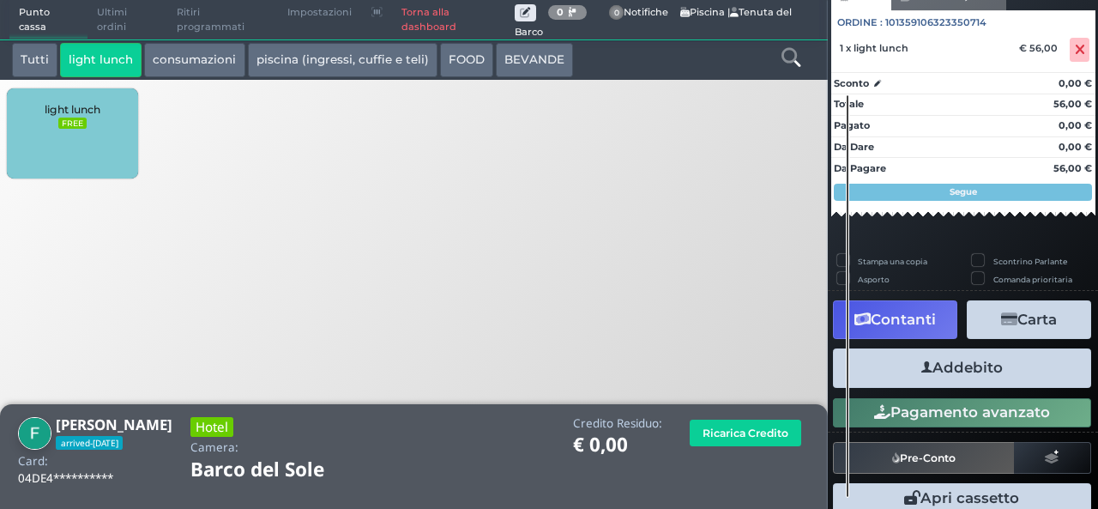
scroll to position [170, 0]
click at [961, 365] on button "Addebito" at bounding box center [962, 367] width 258 height 39
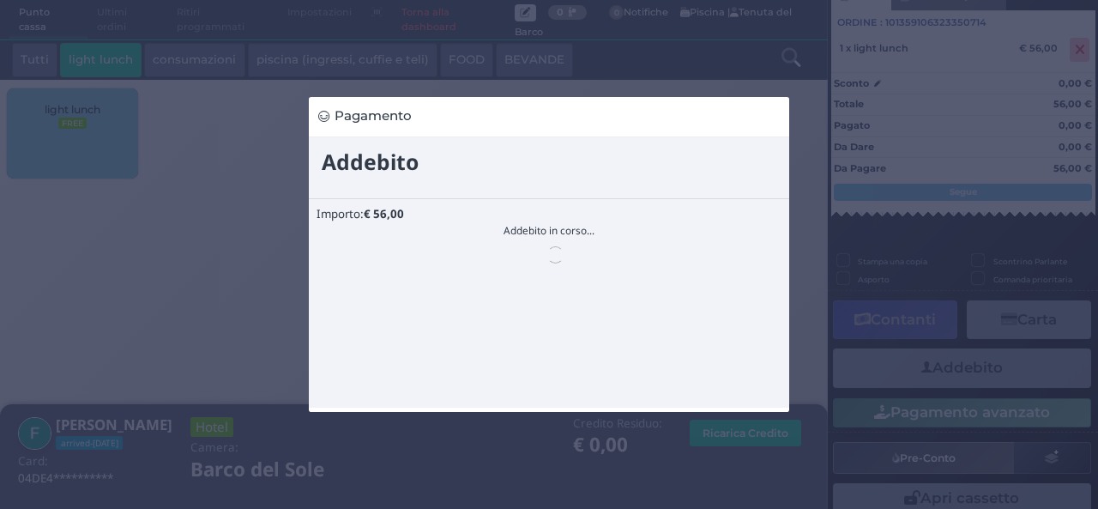
scroll to position [0, 0]
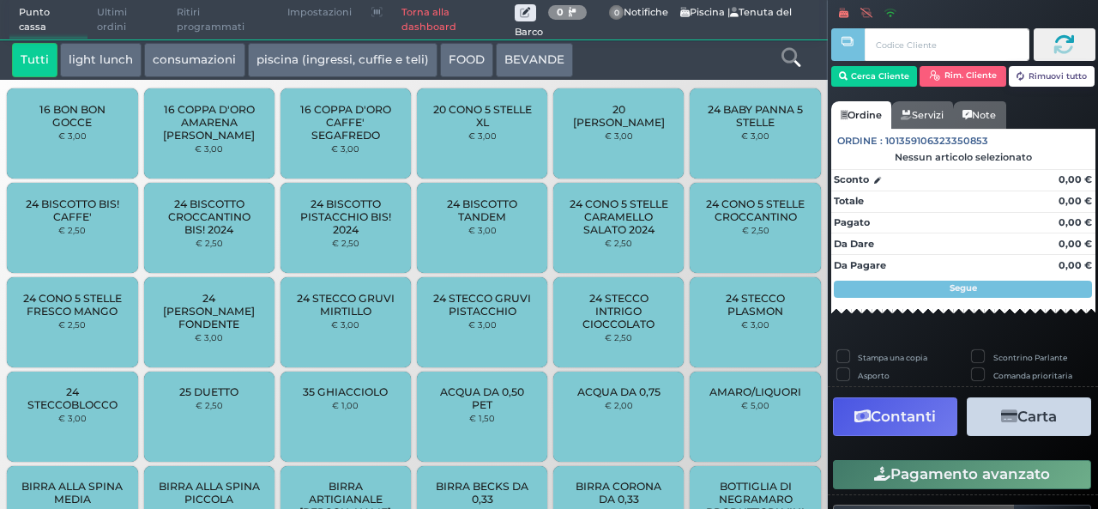
click at [110, 21] on span "Ultimi ordini" at bounding box center [128, 20] width 80 height 39
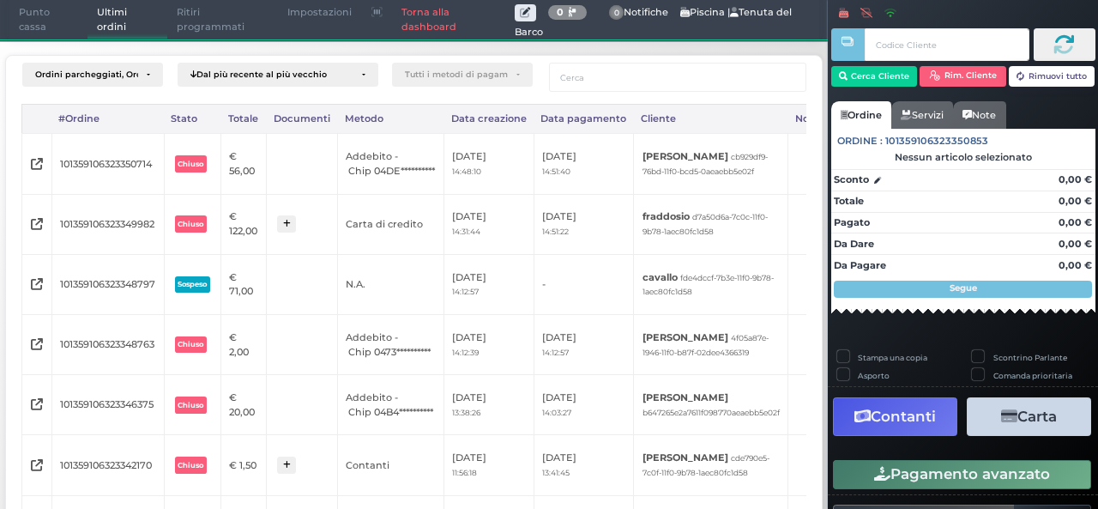
click at [33, 21] on span "Punto cassa" at bounding box center [48, 20] width 79 height 39
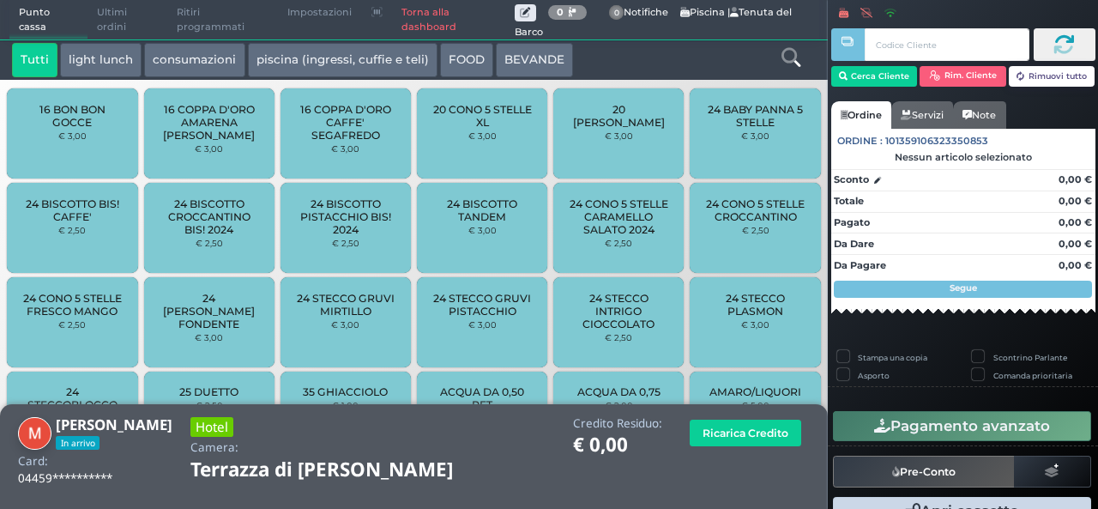
click at [800, 59] on icon at bounding box center [791, 57] width 19 height 19
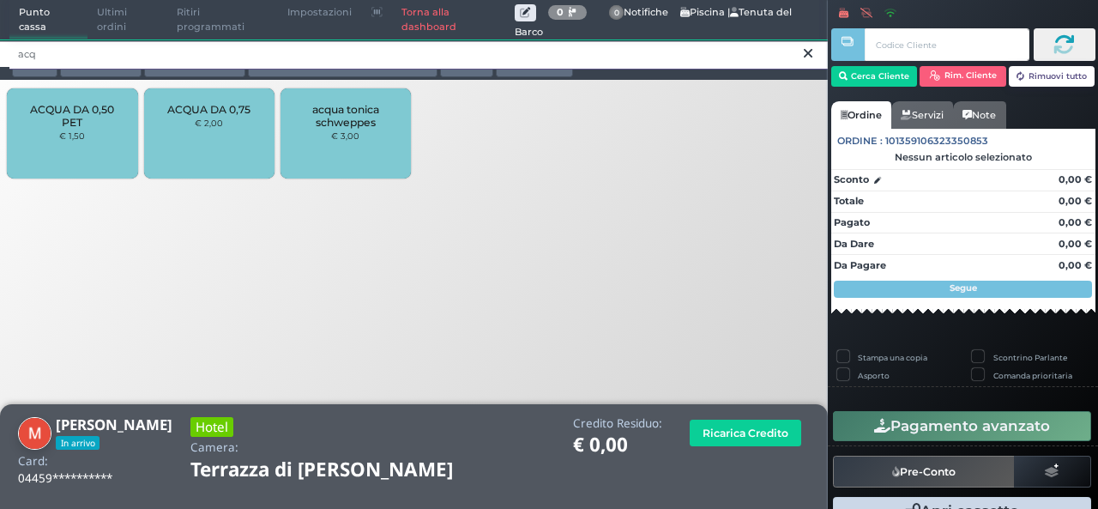
type input "acq"
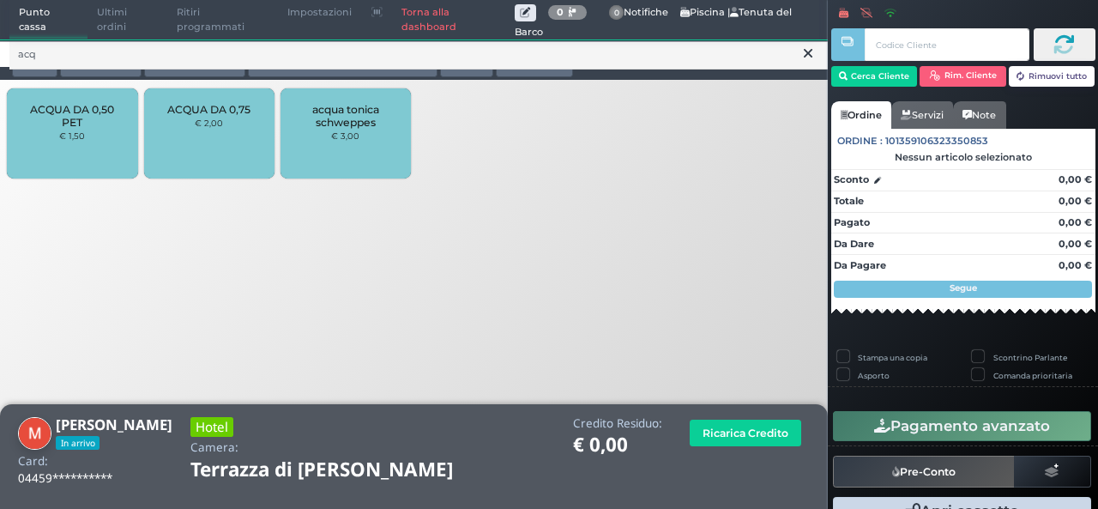
click at [96, 121] on span "ACQUA DA 0,50 PET" at bounding box center [72, 116] width 102 height 26
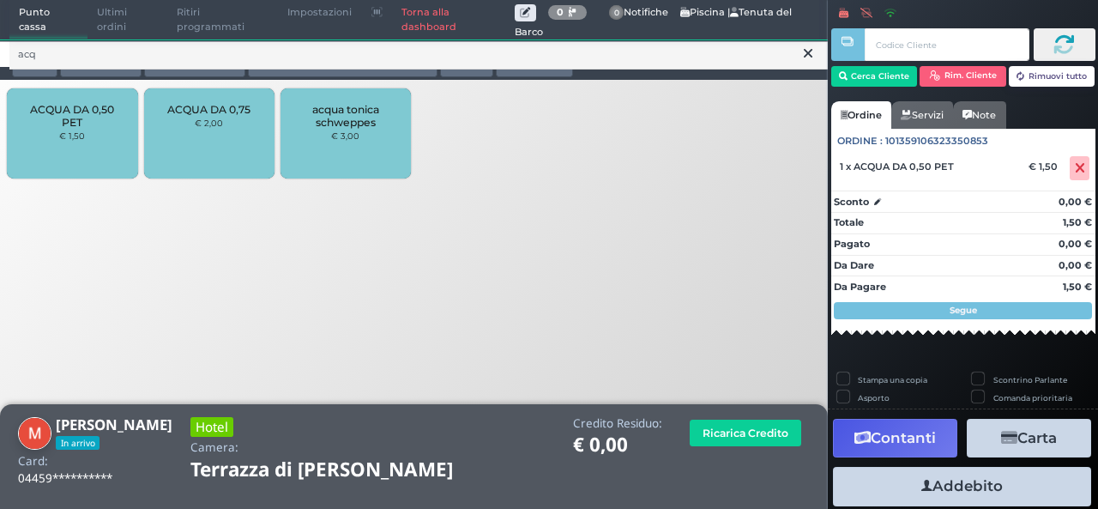
click at [807, 53] on icon at bounding box center [808, 53] width 9 height 17
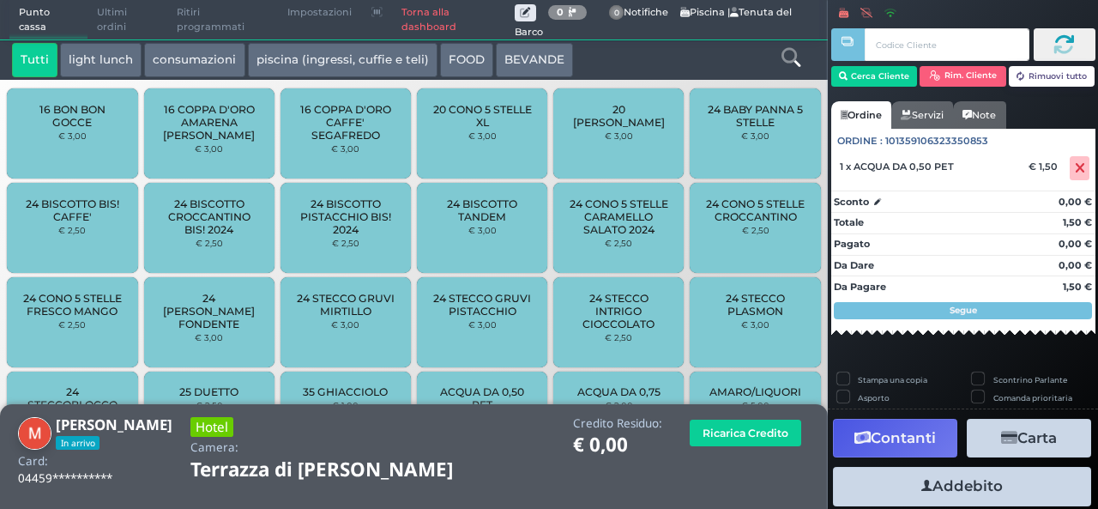
click at [793, 57] on icon at bounding box center [791, 57] width 19 height 19
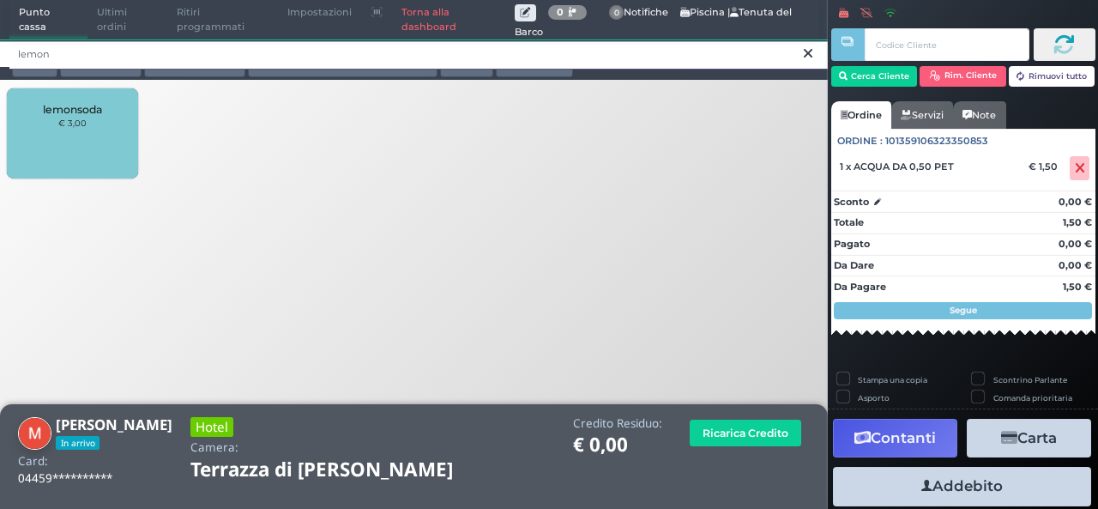
type input "lemon"
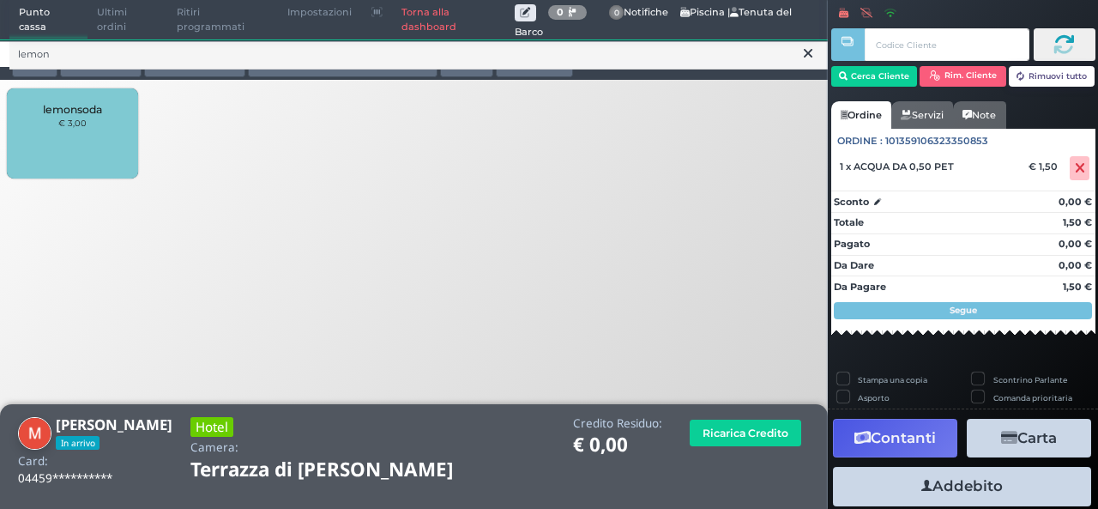
click at [63, 154] on div "lemonsoda € 3,00" at bounding box center [72, 133] width 130 height 90
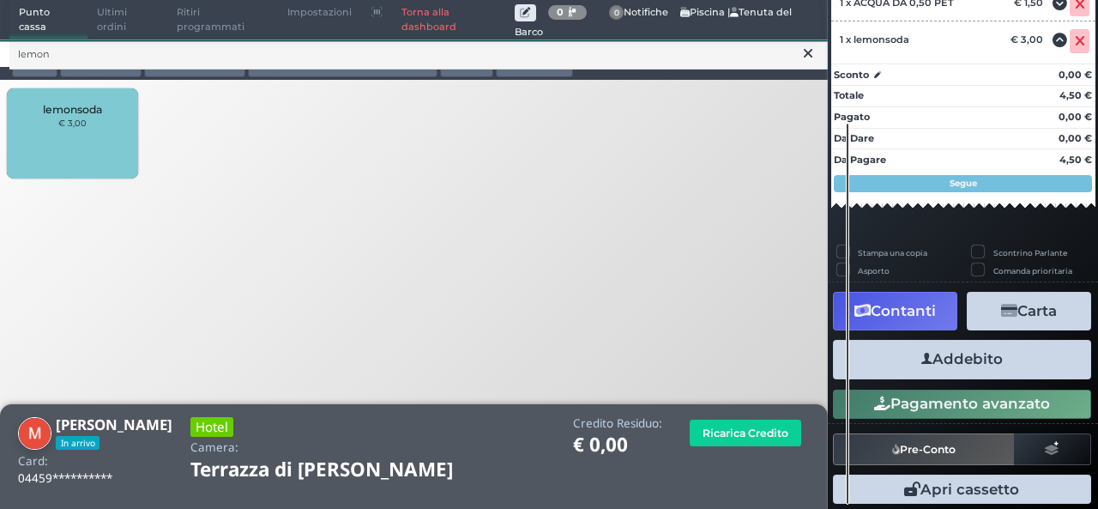
scroll to position [236, 0]
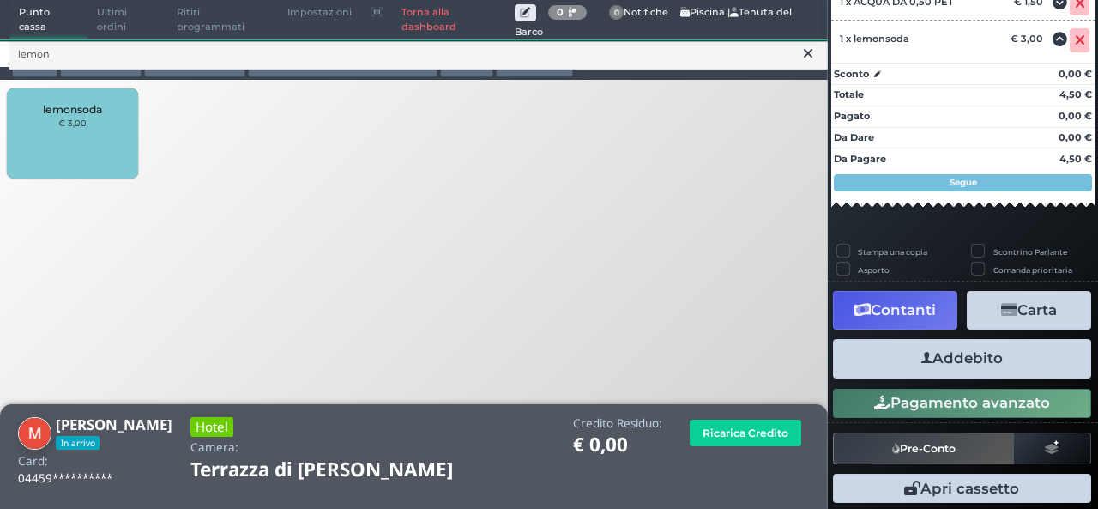
click at [937, 359] on button "Addebito" at bounding box center [962, 358] width 258 height 39
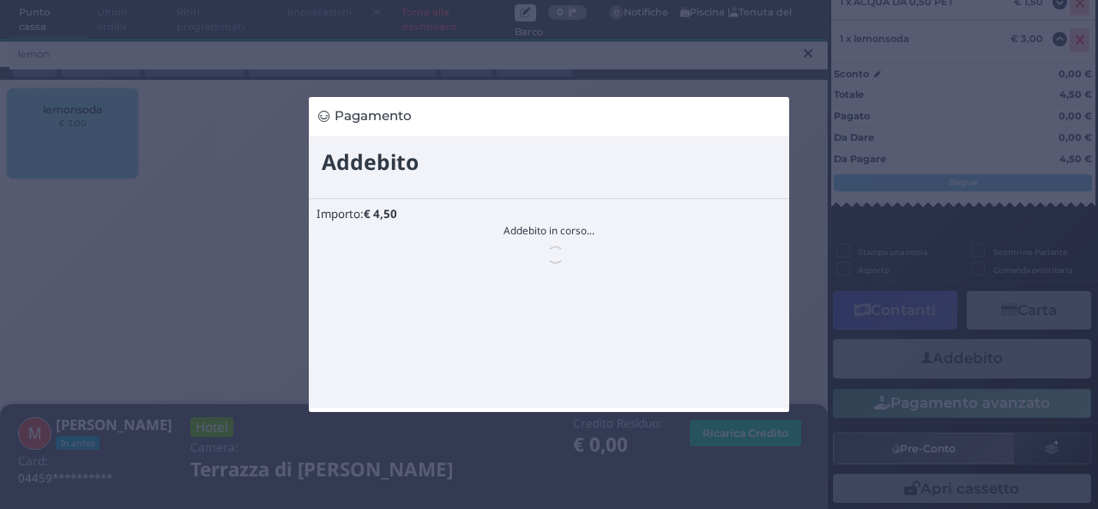
scroll to position [0, 0]
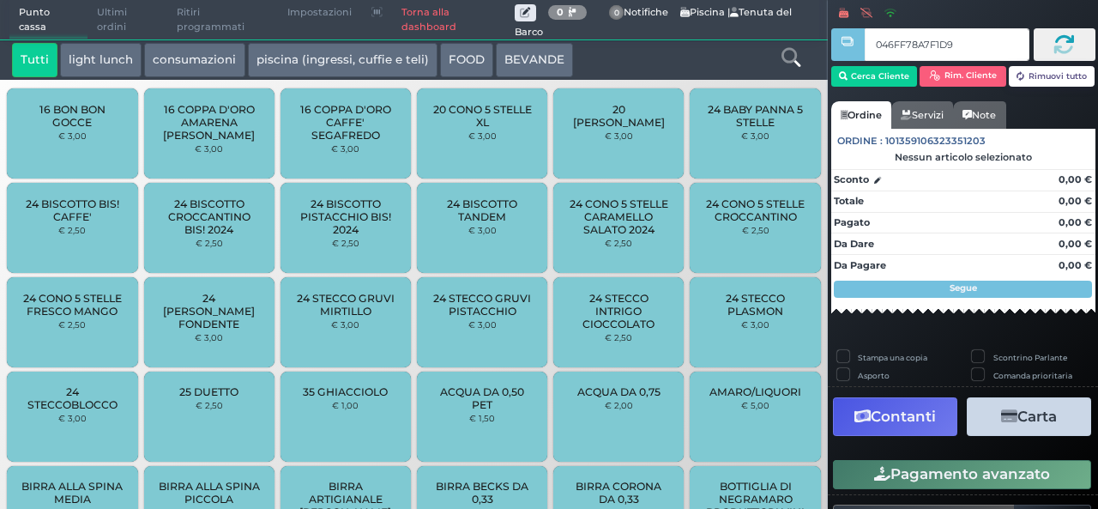
type input "046FF78A7F1D91"
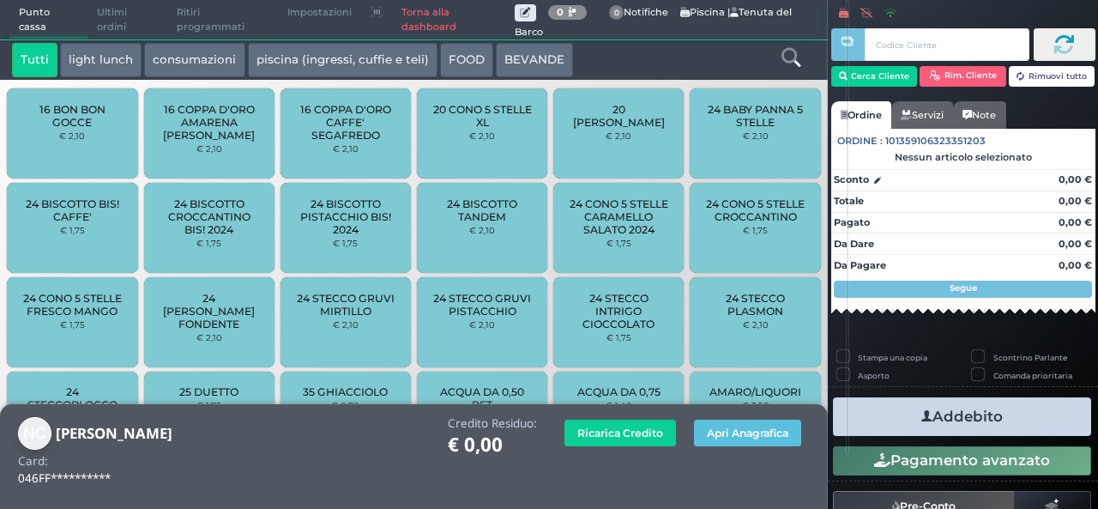
click at [789, 58] on icon at bounding box center [791, 57] width 19 height 19
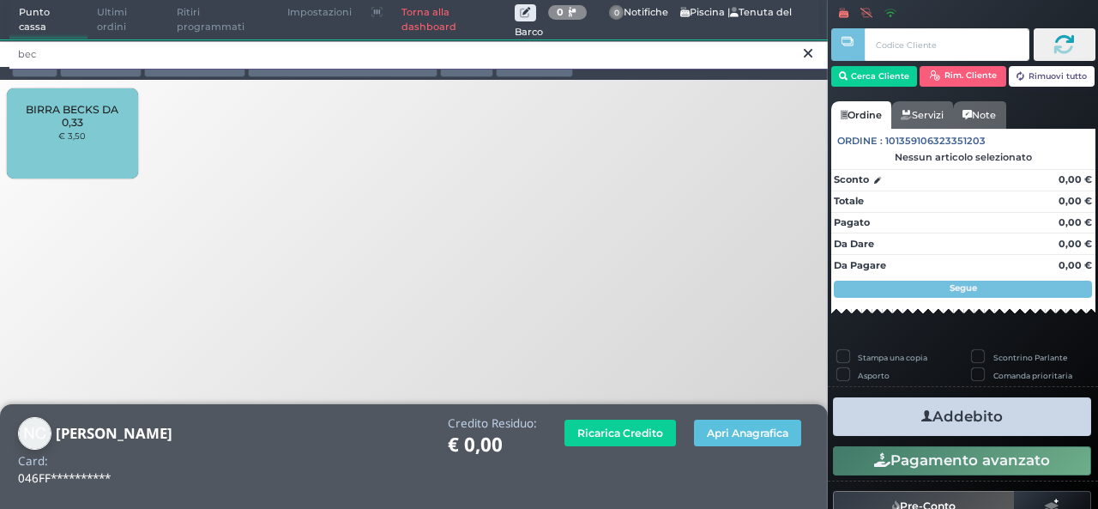
type input "bec"
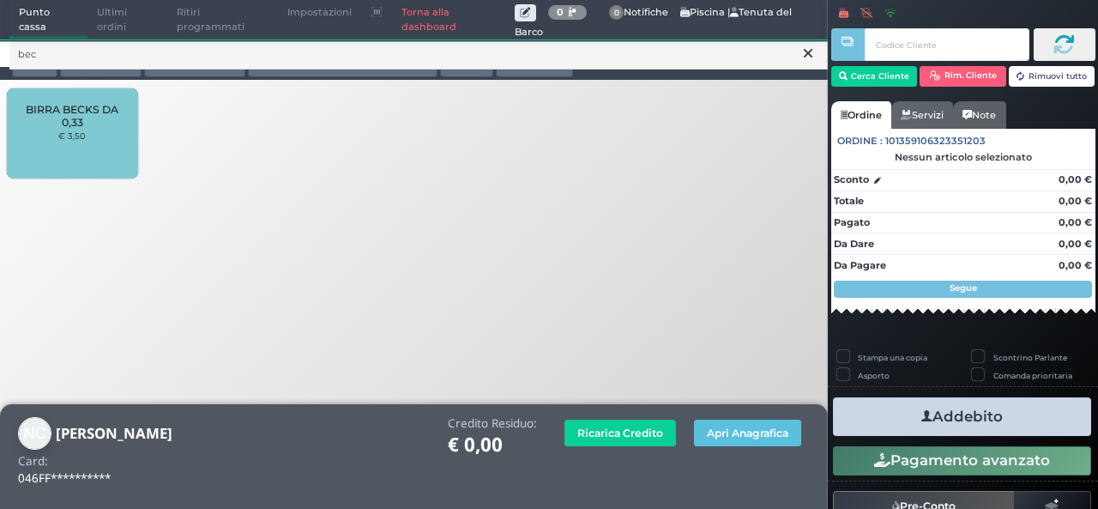
click at [70, 127] on span "BIRRA BECKS DA 0,33" at bounding box center [72, 116] width 102 height 26
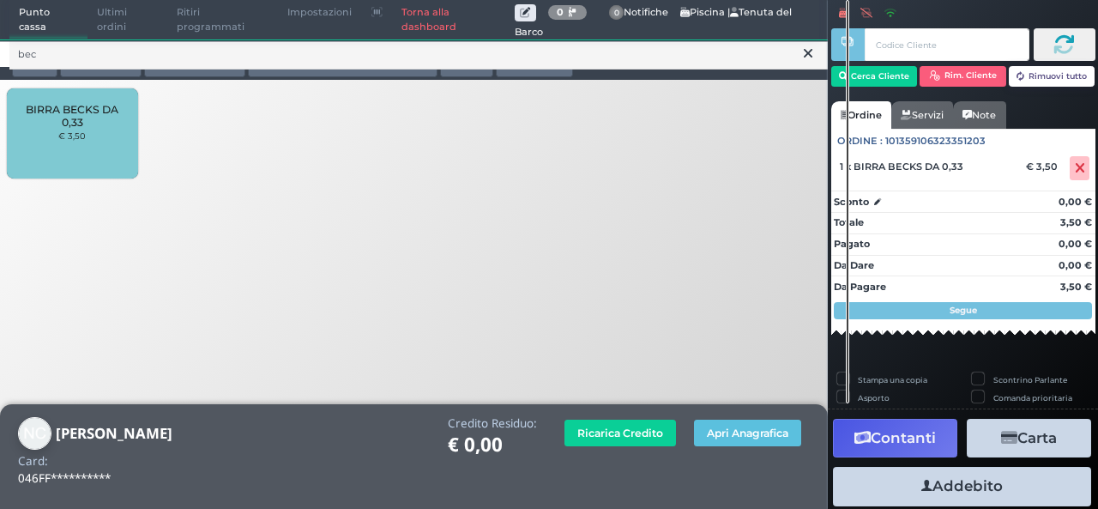
scroll to position [41, 0]
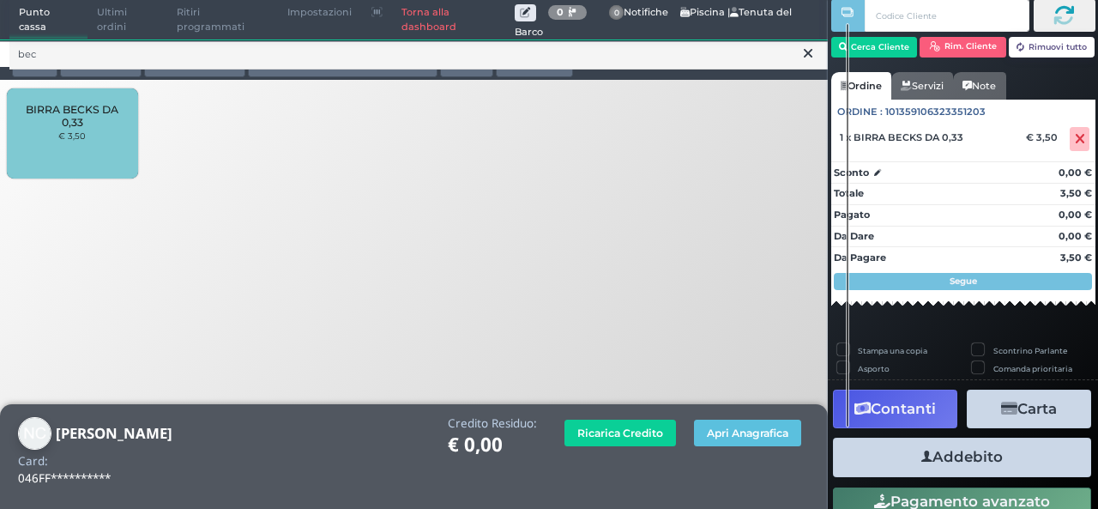
click at [933, 467] on button "Addebito" at bounding box center [962, 457] width 258 height 39
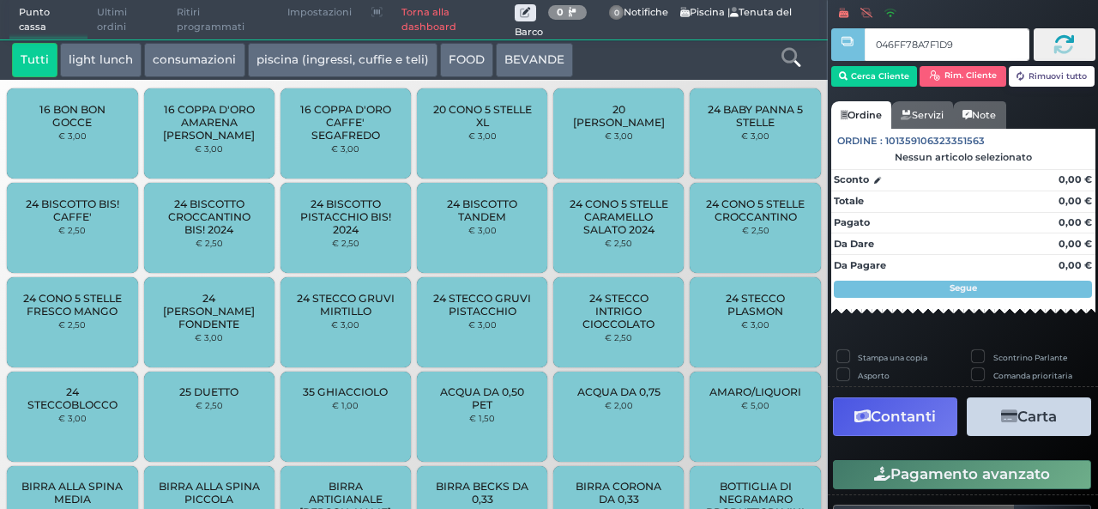
type input "046FF78A7F1D91"
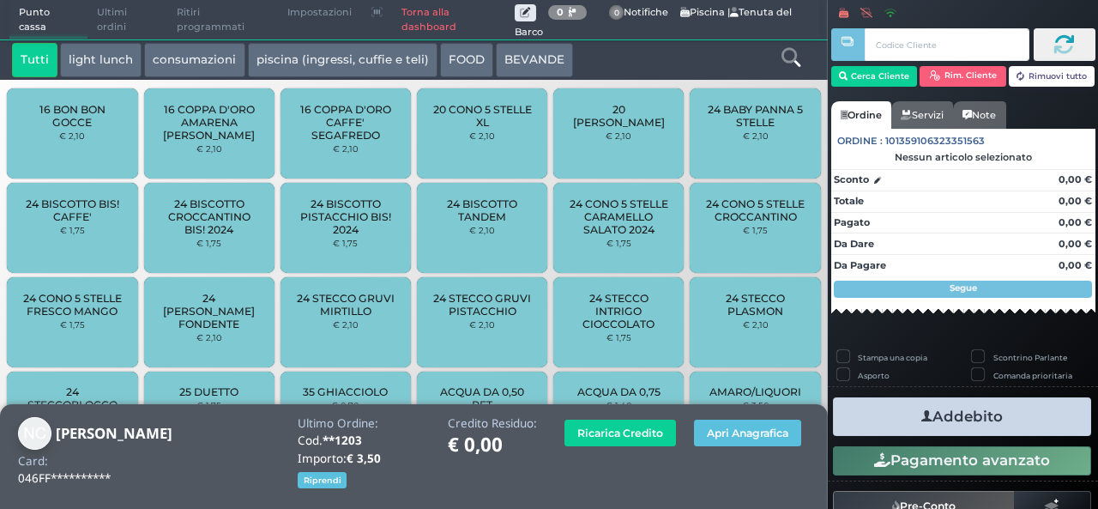
click at [791, 63] on icon at bounding box center [791, 57] width 19 height 19
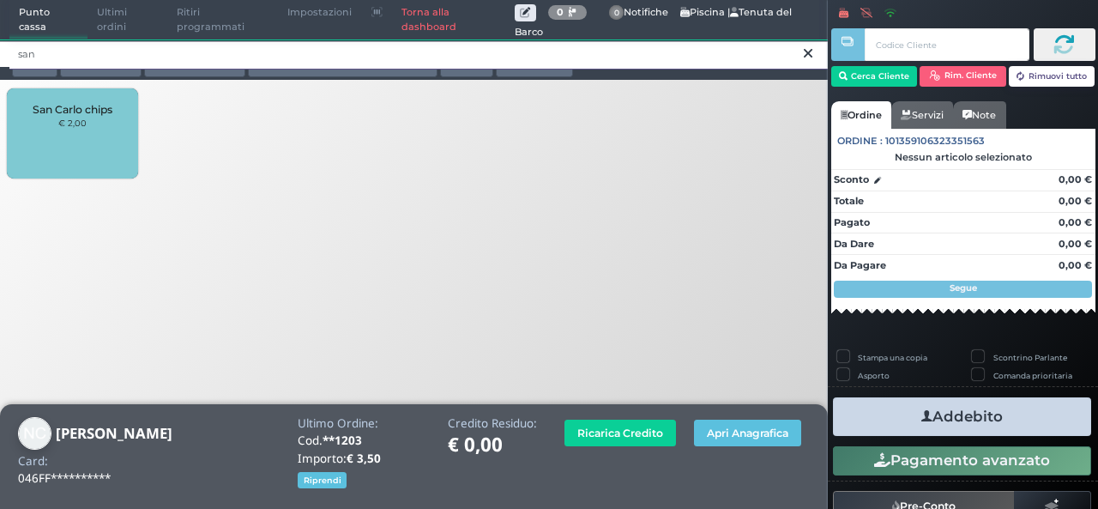
type input "san"
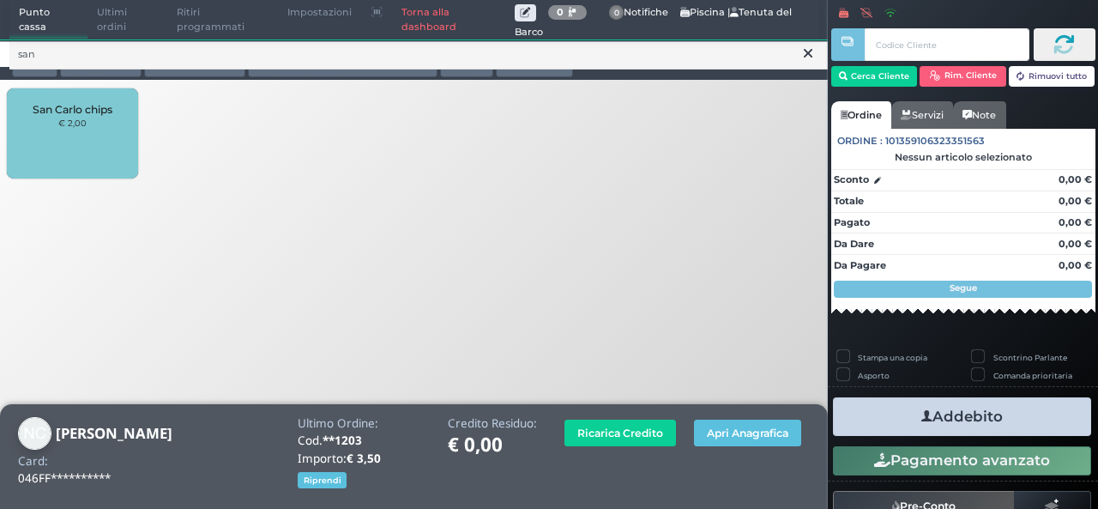
click at [70, 128] on small "€ 2,00" at bounding box center [72, 123] width 28 height 10
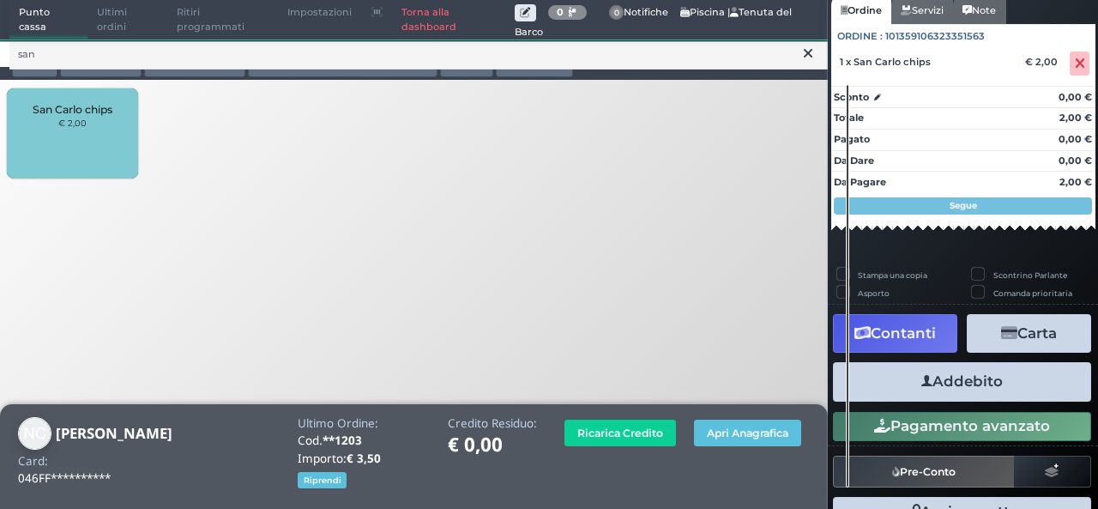
scroll to position [153, 0]
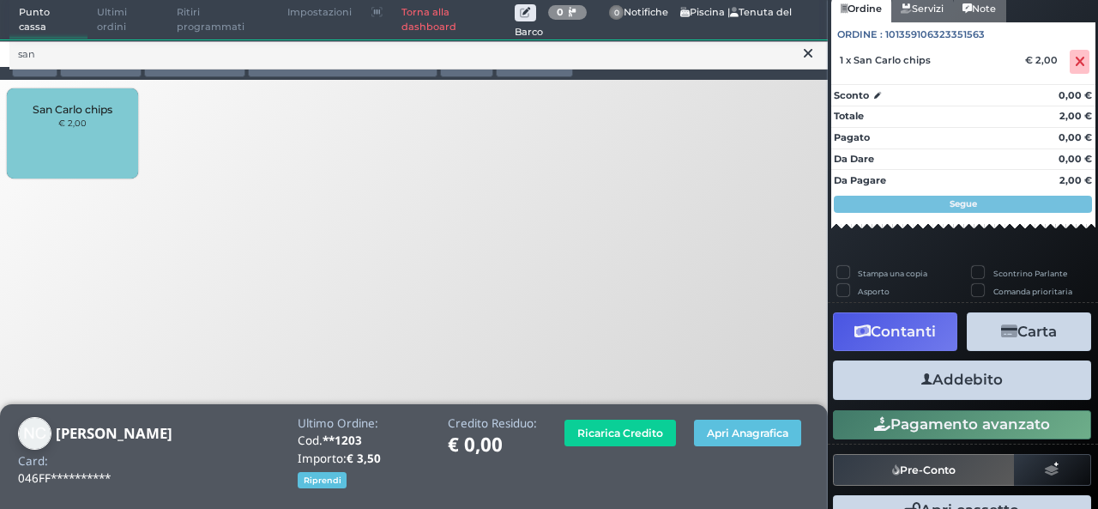
click at [925, 387] on button "Addebito" at bounding box center [962, 379] width 258 height 39
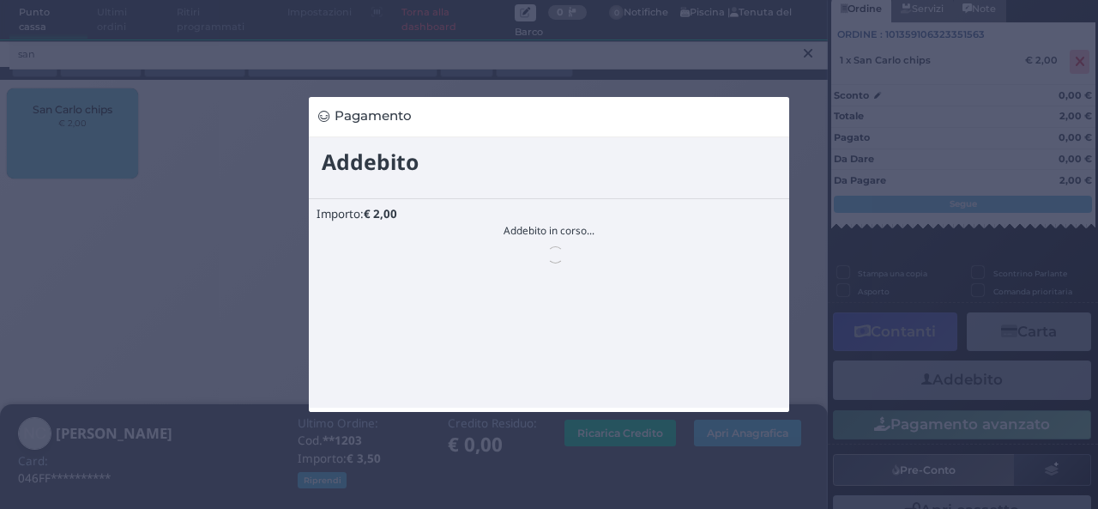
scroll to position [0, 0]
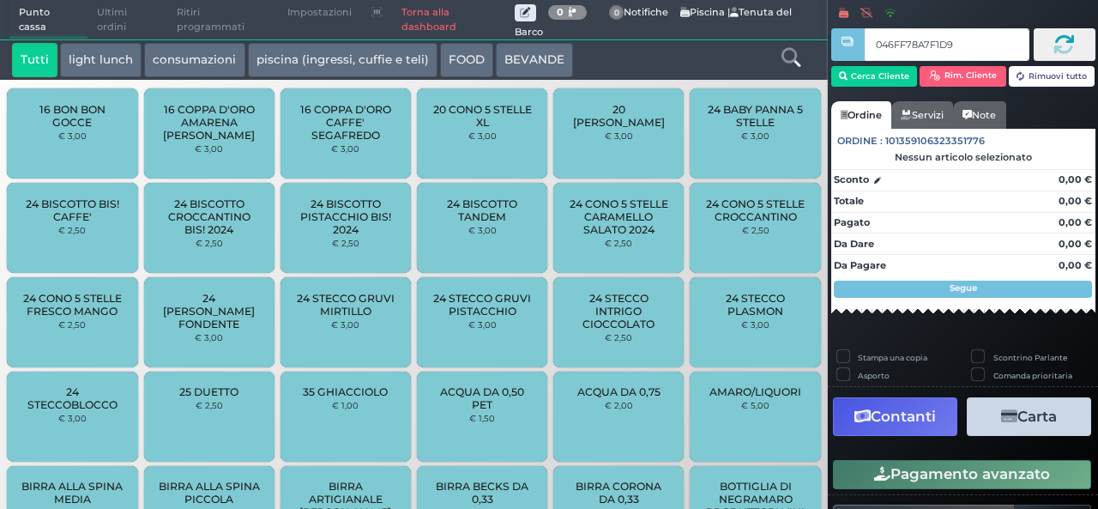
type input "046FF78A7F1D91"
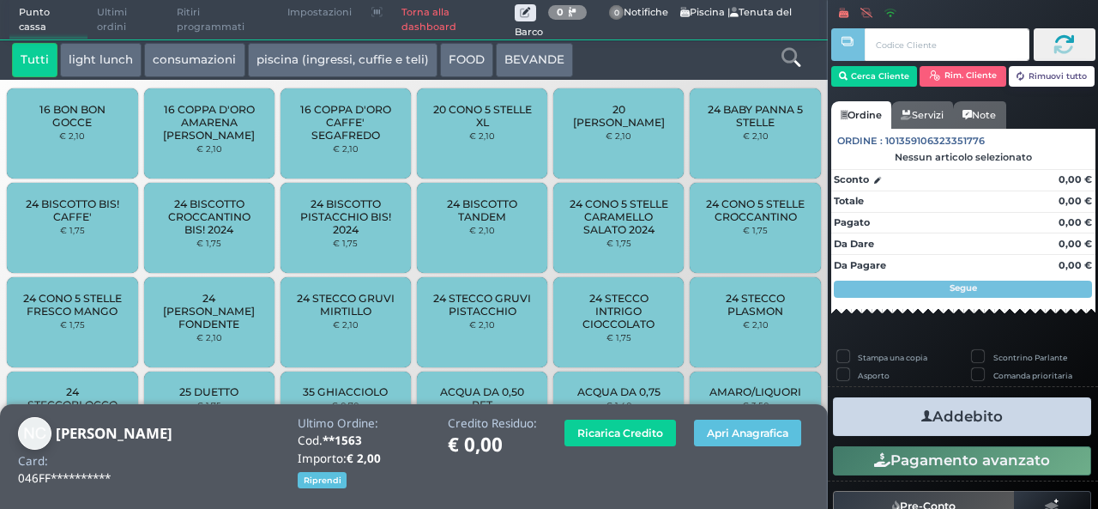
click at [783, 59] on icon at bounding box center [791, 57] width 19 height 19
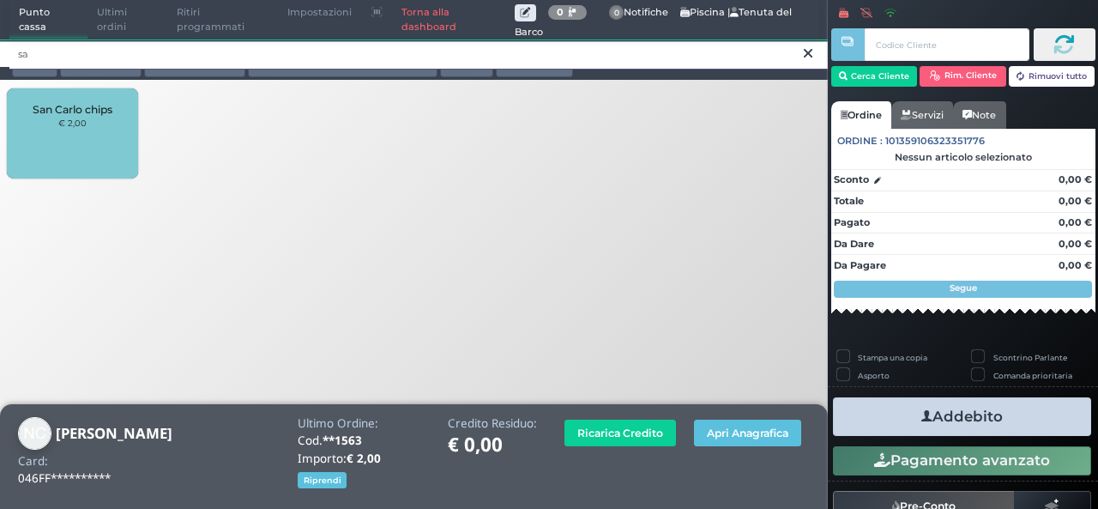
type input "s"
